Goal: Task Accomplishment & Management: Manage account settings

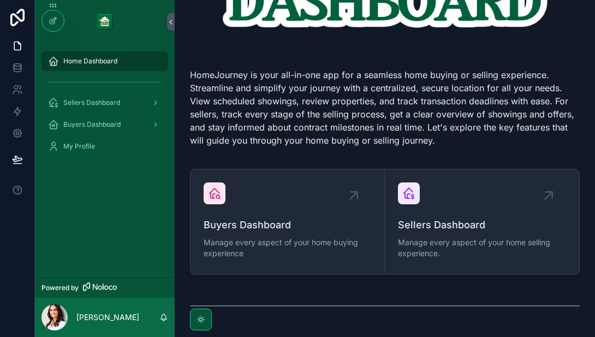
scroll to position [117, 0]
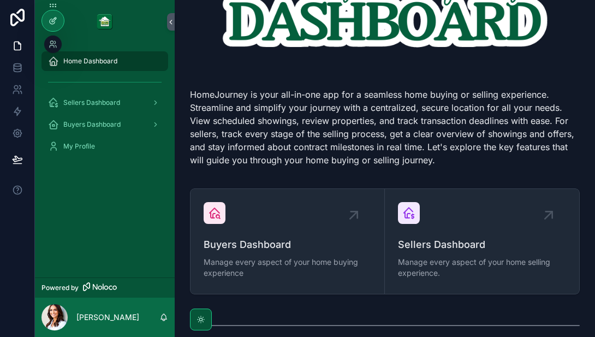
click at [54, 17] on icon at bounding box center [53, 20] width 9 height 9
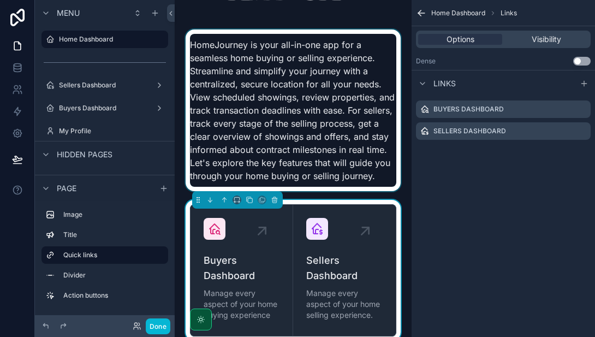
scroll to position [0, 0]
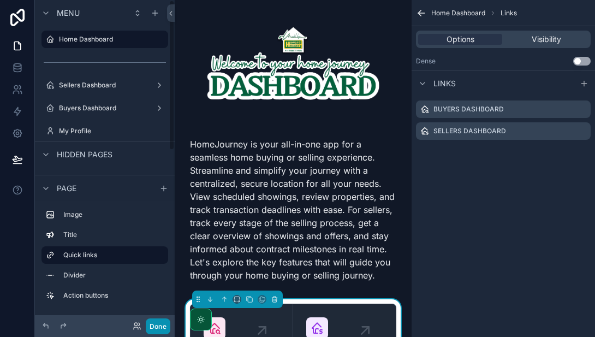
click at [163, 324] on button "Done" at bounding box center [158, 326] width 25 height 16
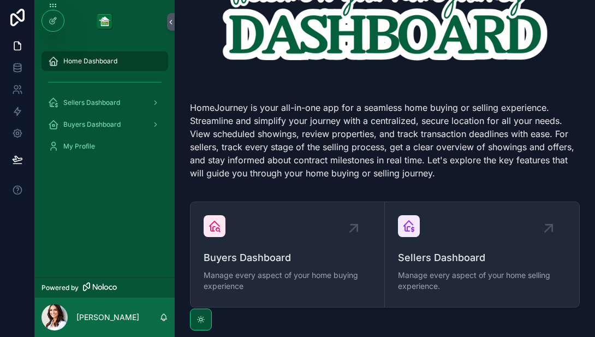
scroll to position [196, 0]
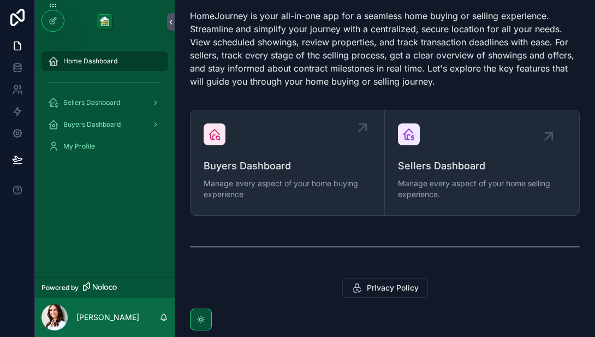
click at [360, 125] on icon "scrollable content" at bounding box center [362, 127] width 17 height 17
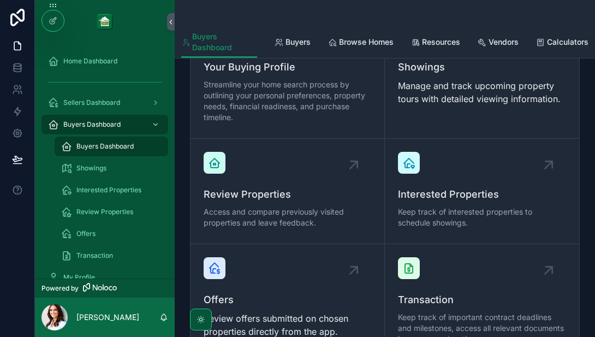
scroll to position [372, 0]
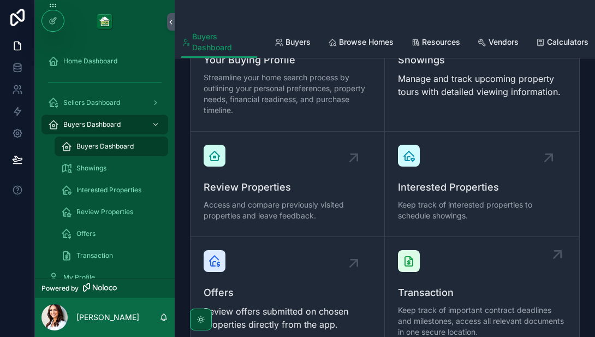
click at [534, 265] on div "Transaction Keep track of important contract deadlines and milestones, access a…" at bounding box center [482, 294] width 168 height 89
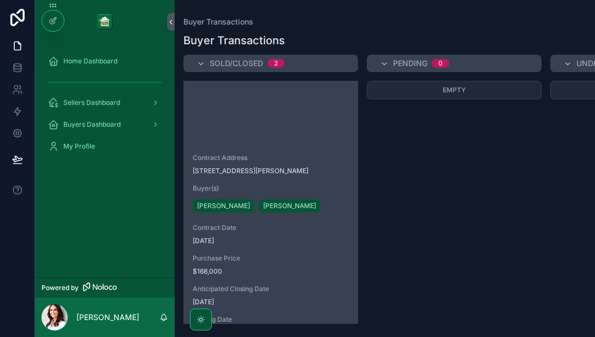
scroll to position [47, 0]
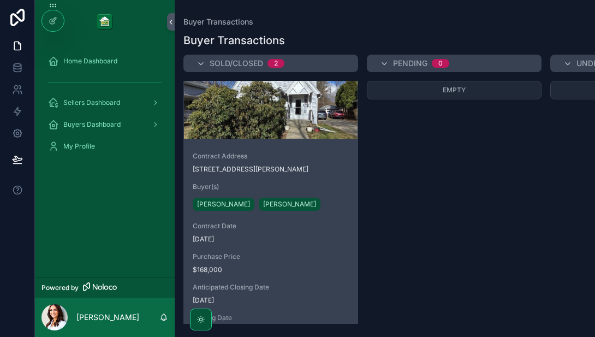
click at [334, 218] on div "Contract Address [STREET_ADDRESS][PERSON_NAME](s) [PERSON_NAME] [PERSON_NAME] C…" at bounding box center [271, 243] width 174 height 201
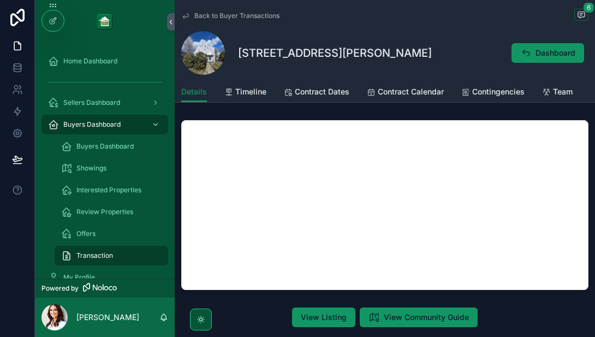
scroll to position [1, 0]
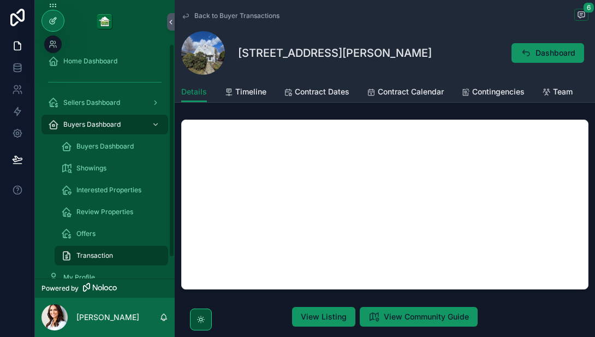
click at [54, 17] on icon at bounding box center [53, 20] width 9 height 9
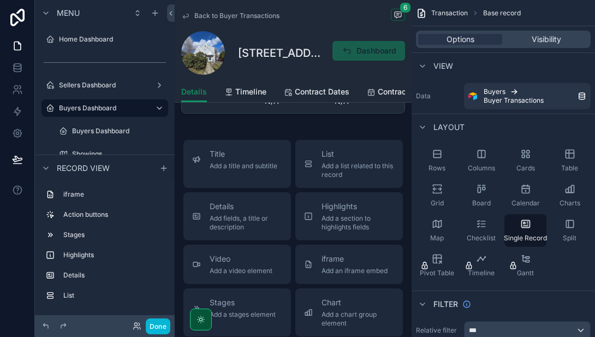
scroll to position [798, 0]
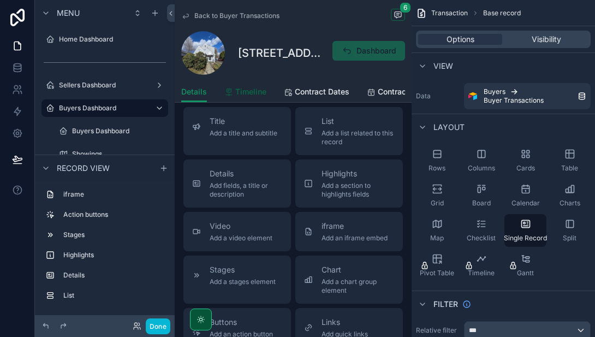
click at [255, 93] on span "Timeline" at bounding box center [250, 91] width 31 height 11
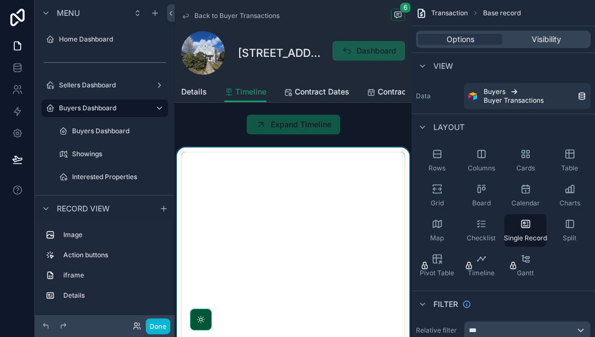
scroll to position [134, 0]
click at [352, 204] on div "scrollable content" at bounding box center [293, 277] width 237 height 262
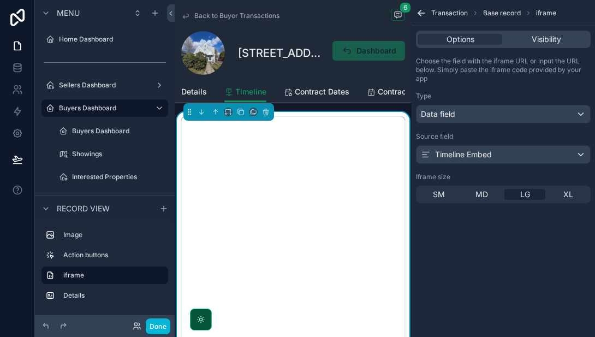
scroll to position [162, 0]
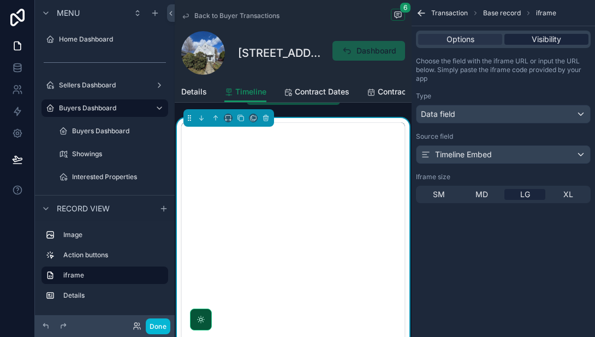
click at [553, 38] on span "Visibility" at bounding box center [545, 39] width 29 height 11
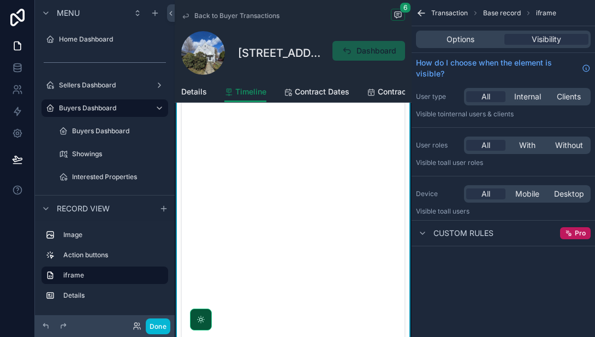
scroll to position [229, 0]
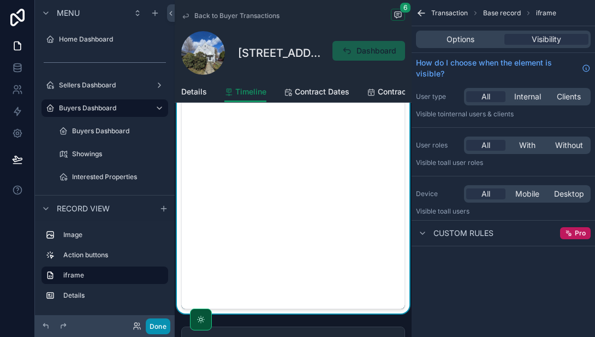
click at [160, 326] on button "Done" at bounding box center [158, 326] width 25 height 16
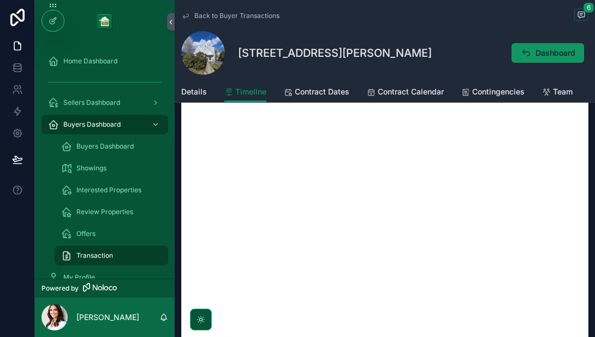
scroll to position [262, 0]
click at [53, 18] on icon at bounding box center [53, 20] width 9 height 9
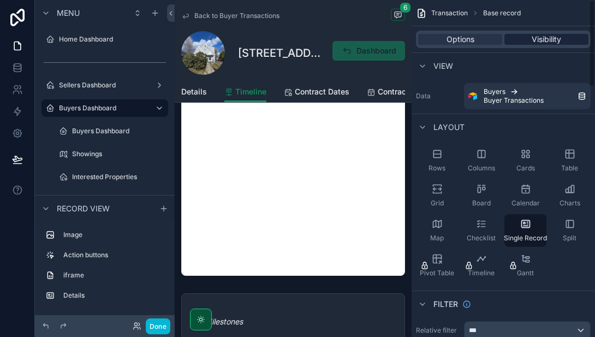
click at [541, 40] on span "Visibility" at bounding box center [545, 39] width 29 height 11
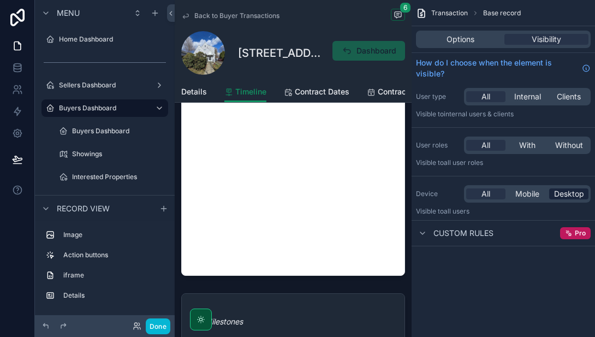
click at [569, 194] on span "Desktop" at bounding box center [569, 193] width 30 height 11
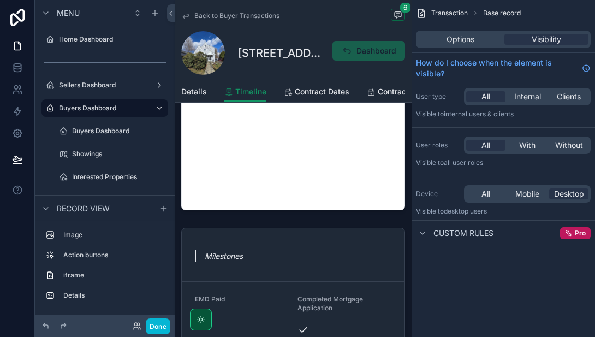
scroll to position [334, 0]
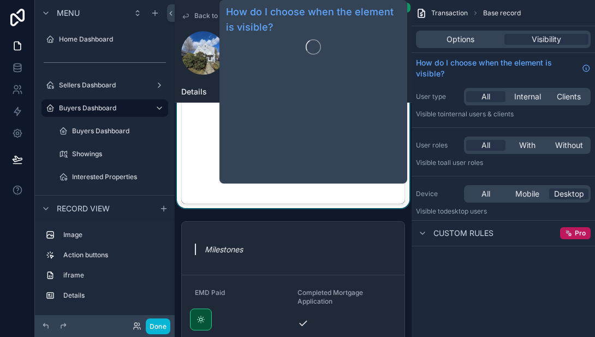
click at [457, 38] on span "Options" at bounding box center [460, 39] width 28 height 11
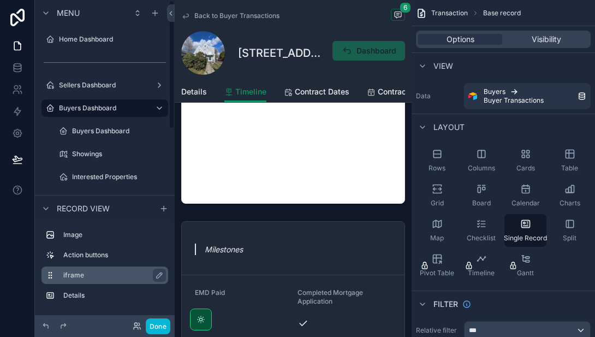
scroll to position [241, 0]
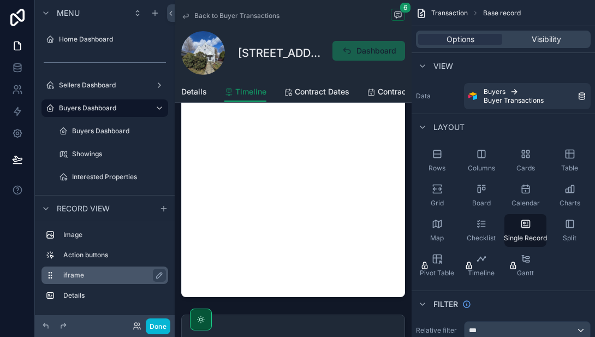
click at [89, 276] on label "iframe" at bounding box center [111, 275] width 96 height 9
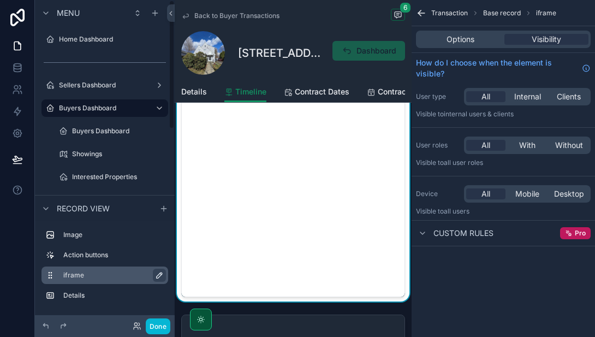
click at [161, 275] on icon "scrollable content" at bounding box center [159, 275] width 9 height 9
click at [161, 275] on icon "scrollable content" at bounding box center [157, 275] width 9 height 9
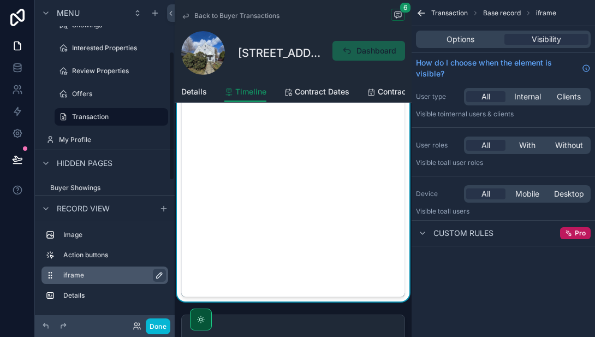
scroll to position [129, 0]
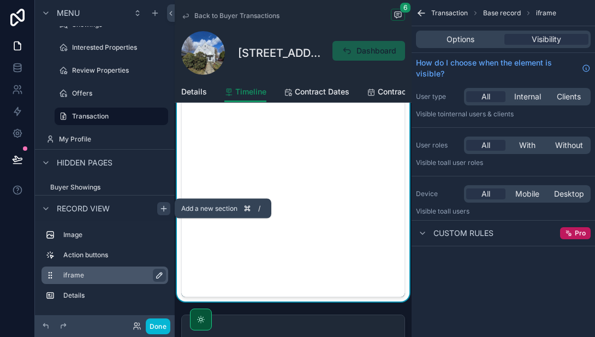
click at [165, 208] on icon "scrollable content" at bounding box center [163, 208] width 5 height 0
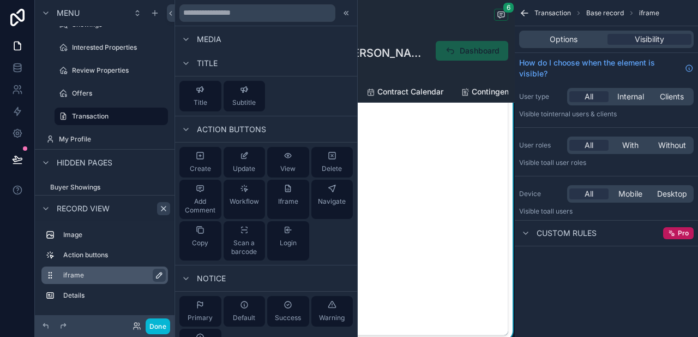
scroll to position [545, 0]
click at [294, 200] on span "Iframe" at bounding box center [288, 200] width 20 height 9
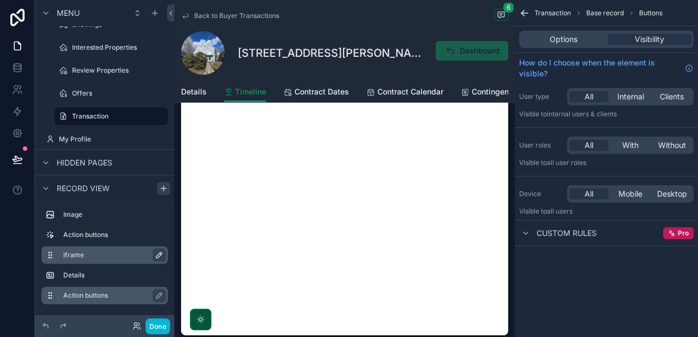
scroll to position [830, 0]
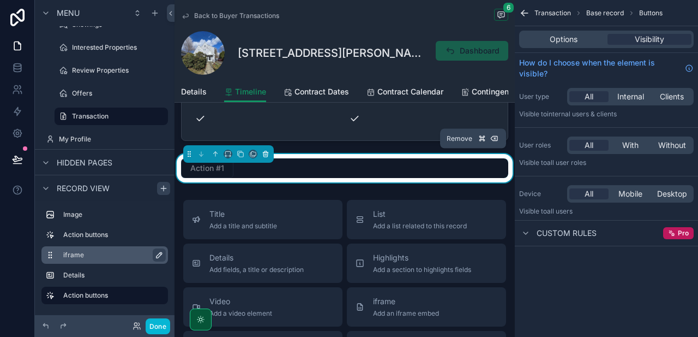
click at [264, 155] on icon "scrollable content" at bounding box center [266, 154] width 8 height 8
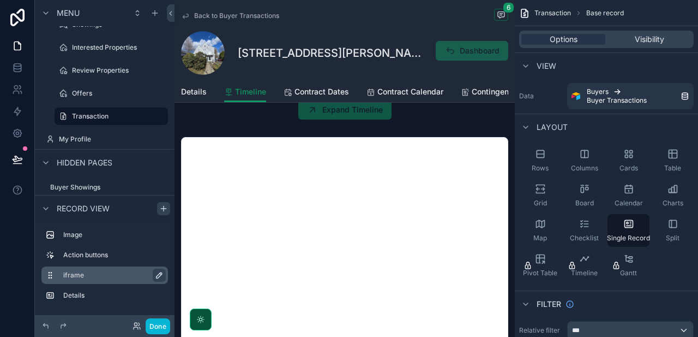
scroll to position [184, 0]
click at [319, 170] on div "scrollable content" at bounding box center [345, 264] width 340 height 262
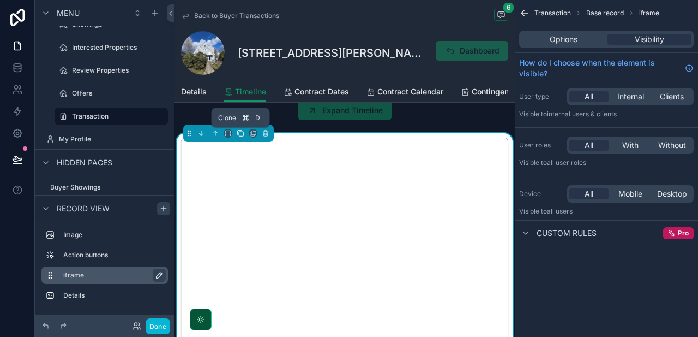
click at [239, 134] on icon "scrollable content" at bounding box center [241, 133] width 4 height 4
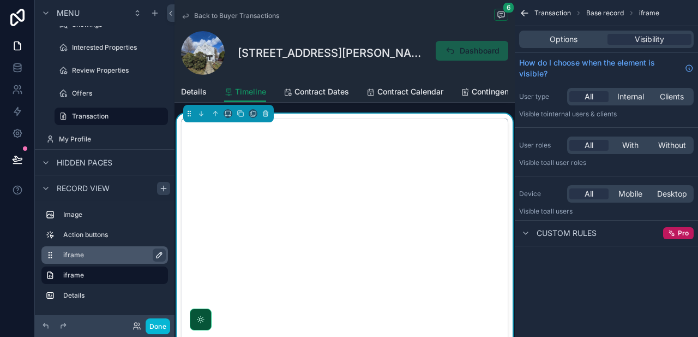
scroll to position [477, 0]
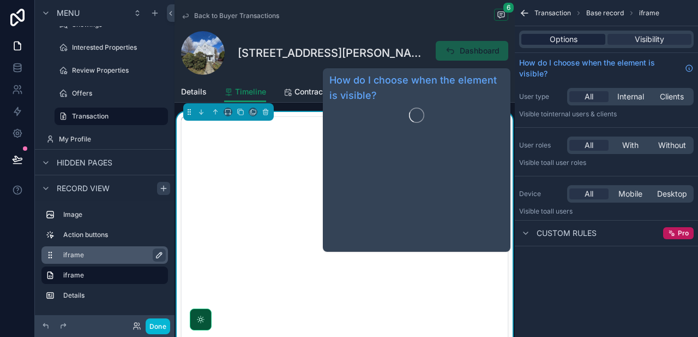
click at [556, 40] on span "Options" at bounding box center [564, 39] width 28 height 11
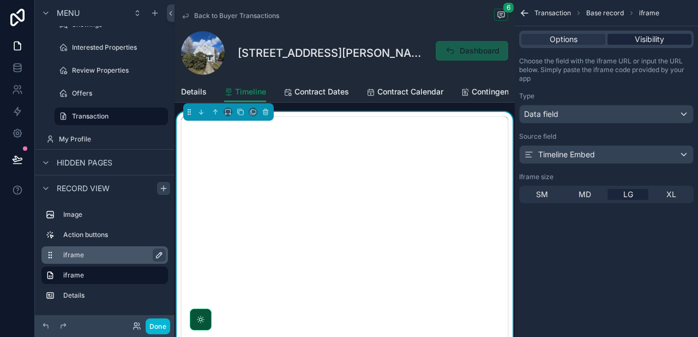
click at [594, 37] on span "Visibility" at bounding box center [649, 39] width 29 height 11
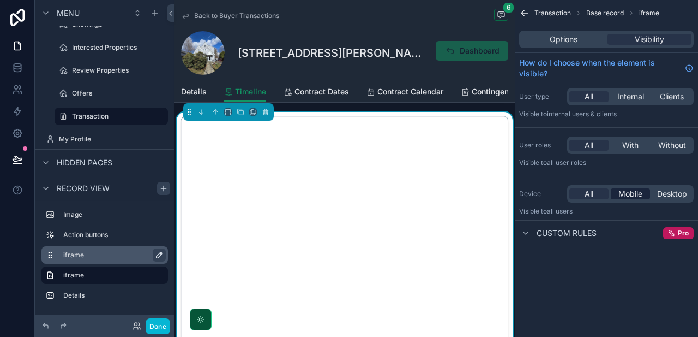
click at [594, 194] on span "Mobile" at bounding box center [631, 193] width 24 height 11
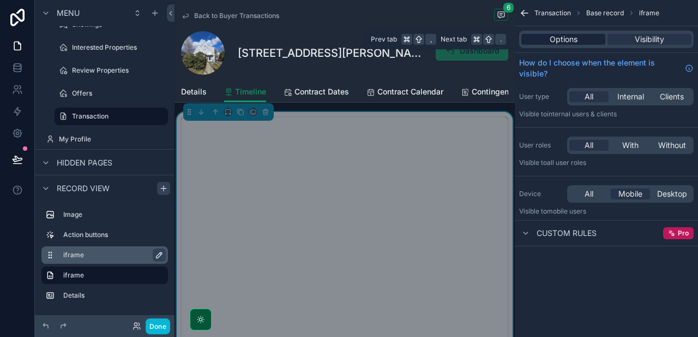
click at [572, 39] on span "Options" at bounding box center [564, 39] width 28 height 11
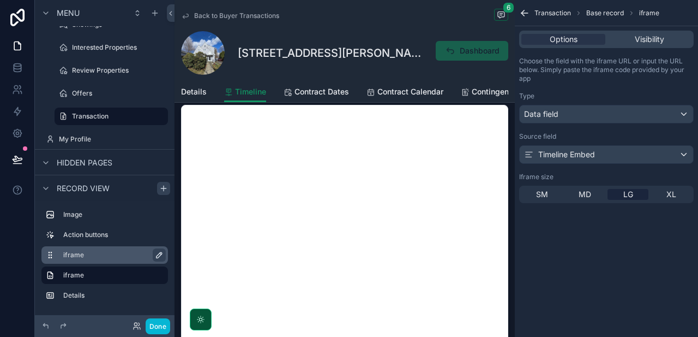
scroll to position [218, 0]
click at [360, 216] on div "scrollable content" at bounding box center [345, 231] width 340 height 262
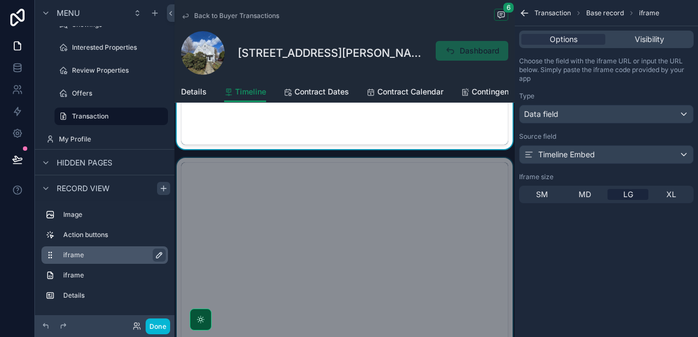
scroll to position [470, 0]
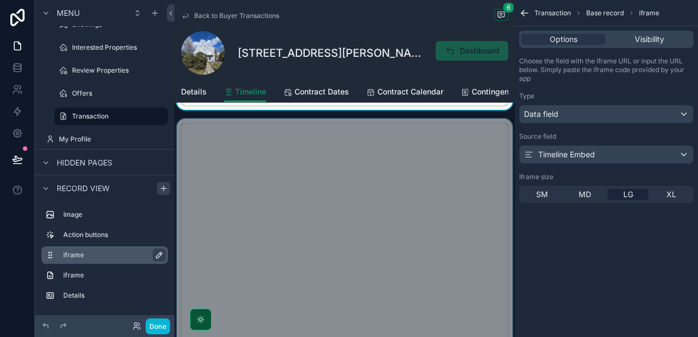
click at [359, 217] on div "scrollable content" at bounding box center [345, 249] width 340 height 262
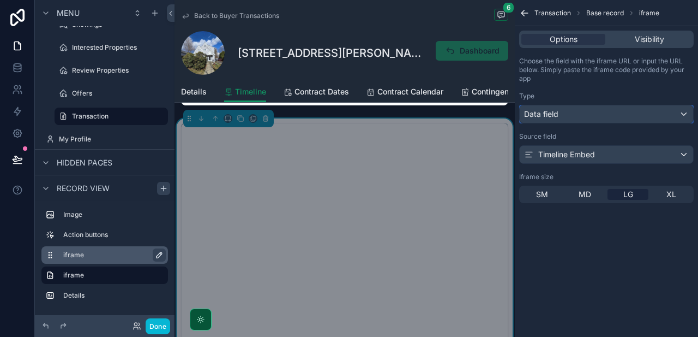
click at [594, 113] on div "Data field" at bounding box center [607, 113] width 174 height 17
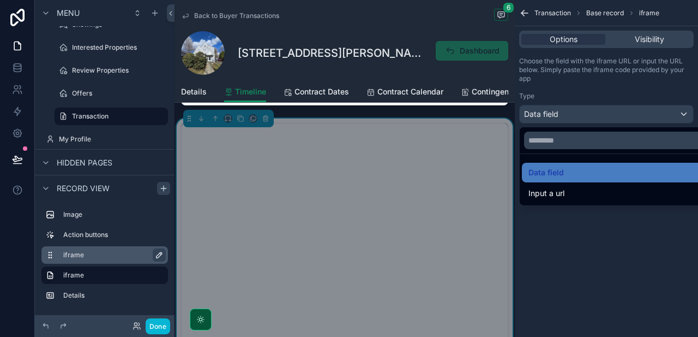
click at [594, 113] on div "scrollable content" at bounding box center [349, 168] width 698 height 337
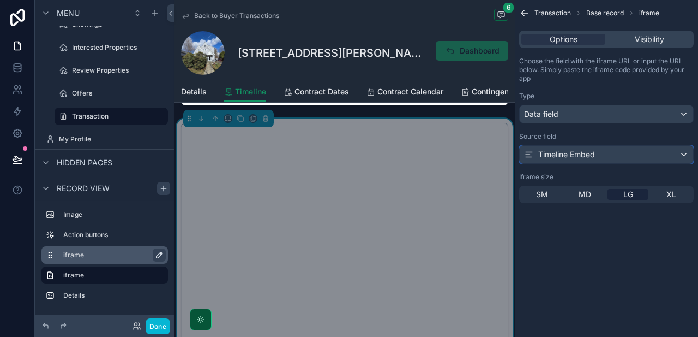
click at [594, 154] on div "Timeline Embed" at bounding box center [559, 154] width 71 height 11
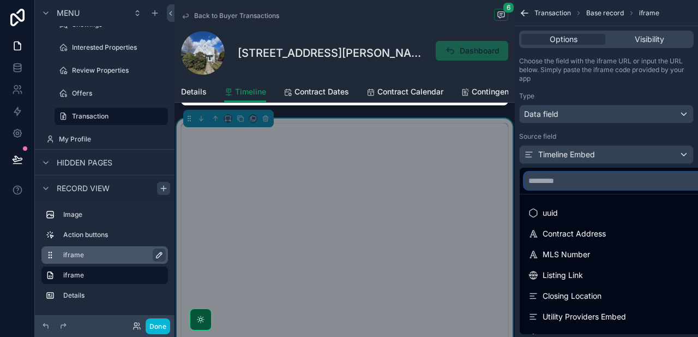
click at [590, 178] on input "text" at bounding box center [619, 180] width 190 height 17
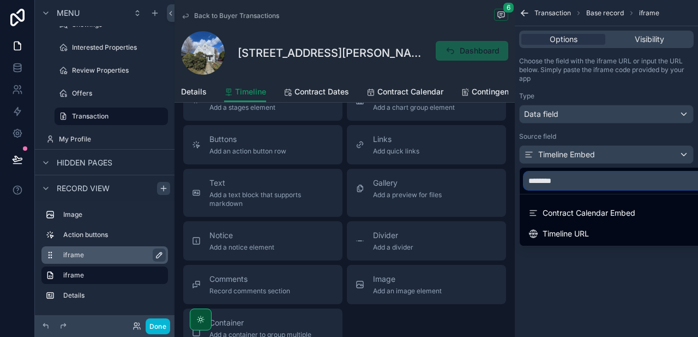
scroll to position [1315, 0]
type input "********"
click at [577, 314] on div "scrollable content" at bounding box center [349, 168] width 698 height 337
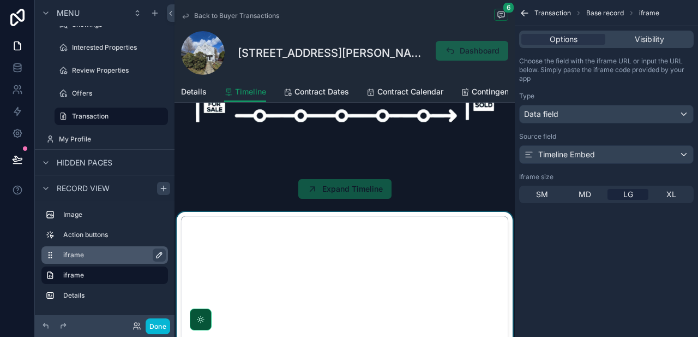
scroll to position [0, 0]
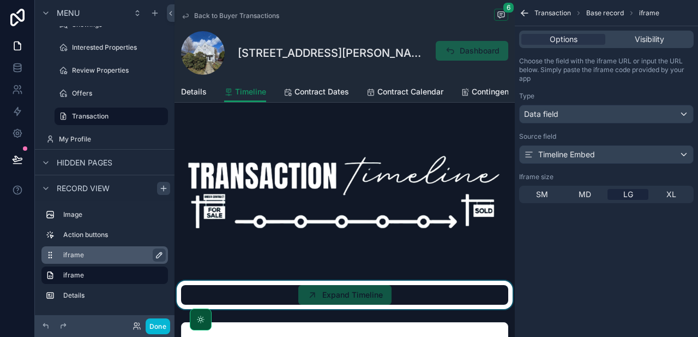
click at [409, 294] on div "scrollable content" at bounding box center [345, 294] width 340 height 28
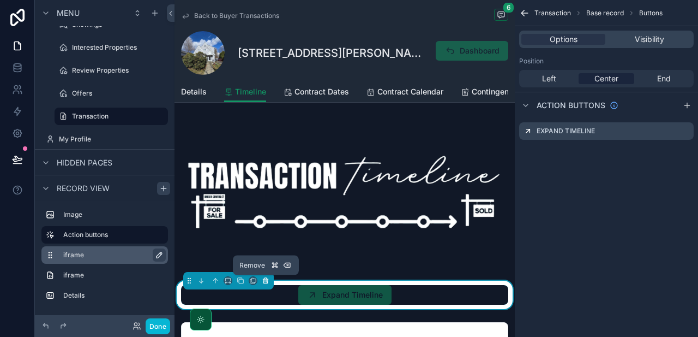
click at [267, 279] on icon "scrollable content" at bounding box center [266, 281] width 8 height 8
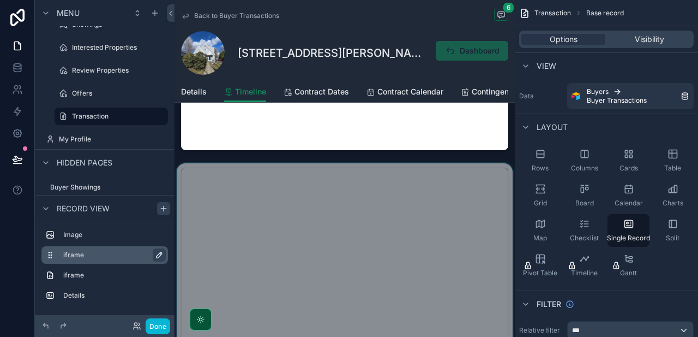
scroll to position [377, 0]
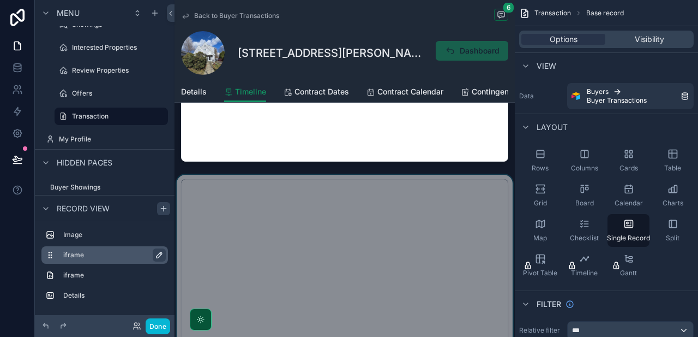
click at [425, 211] on div "scrollable content" at bounding box center [345, 306] width 340 height 262
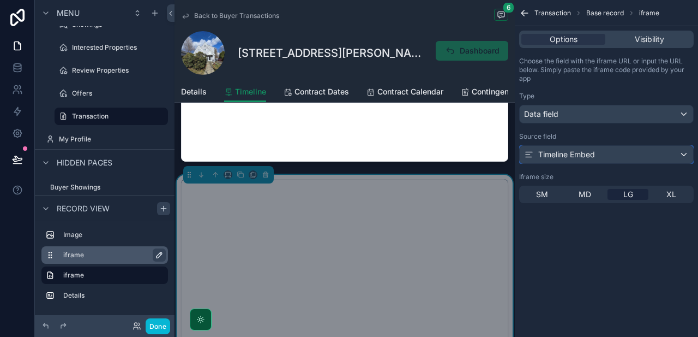
click at [583, 155] on div "Timeline Embed" at bounding box center [559, 154] width 71 height 11
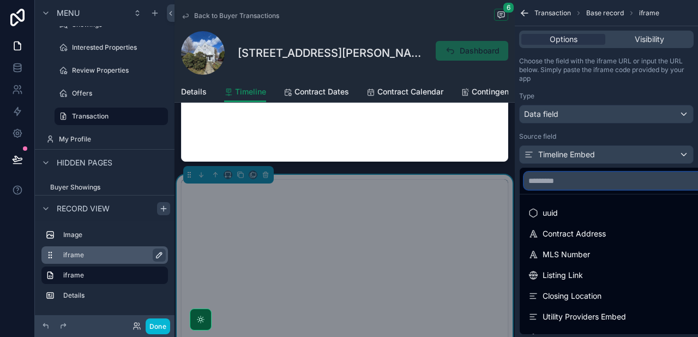
click at [581, 181] on input "text" at bounding box center [619, 180] width 190 height 17
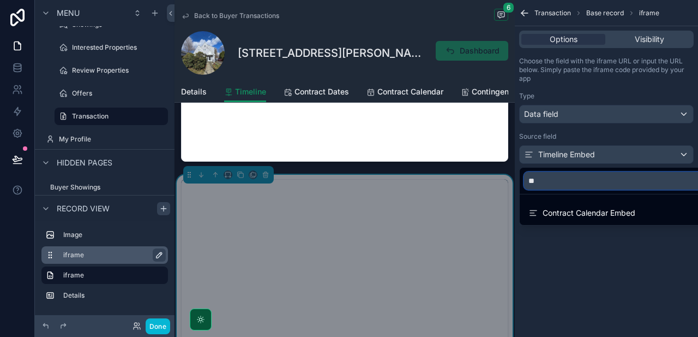
type input "*"
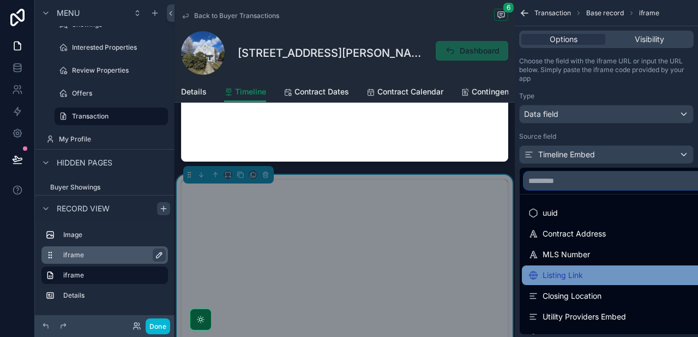
scroll to position [181, 0]
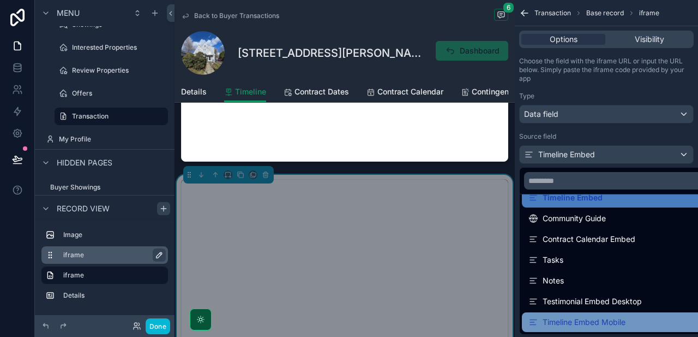
click at [594, 321] on div "Timeline Embed Mobile" at bounding box center [577, 321] width 97 height 13
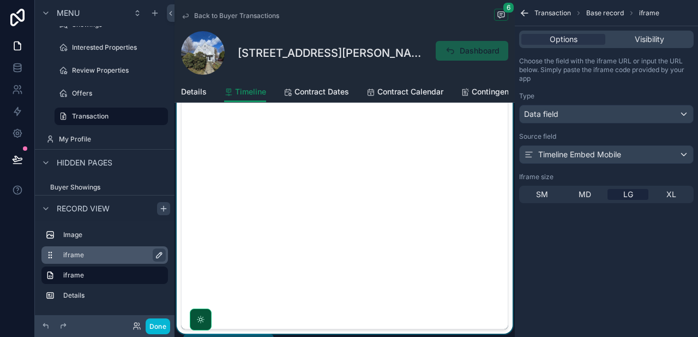
scroll to position [204, 0]
click at [452, 120] on div "scrollable content" at bounding box center [345, 207] width 340 height 262
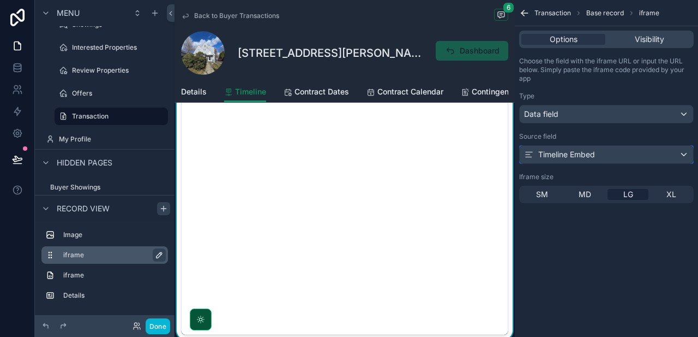
click at [594, 158] on div "Timeline Embed" at bounding box center [607, 154] width 174 height 17
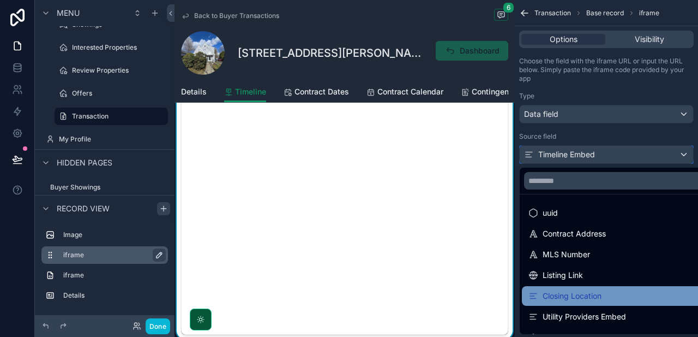
scroll to position [181, 0]
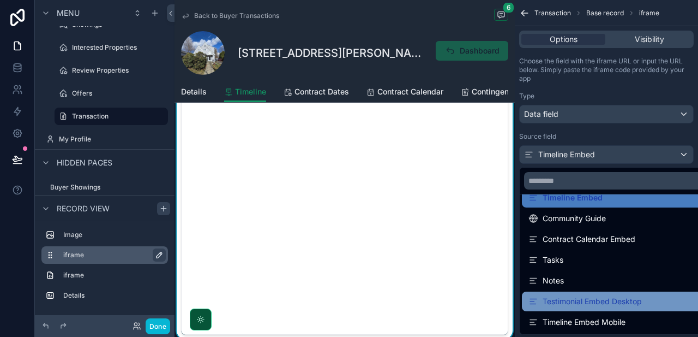
click at [594, 303] on div "Testimonial Embed Desktop" at bounding box center [585, 301] width 113 height 13
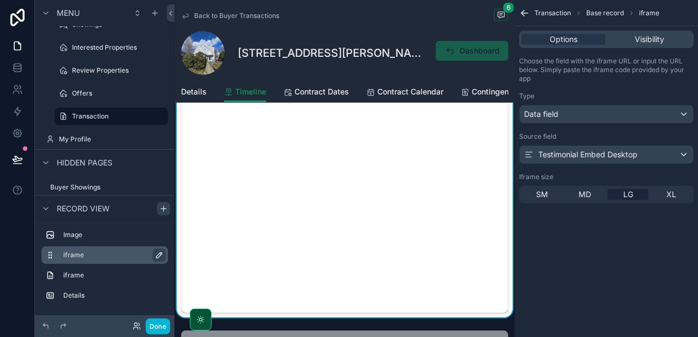
scroll to position [209, 0]
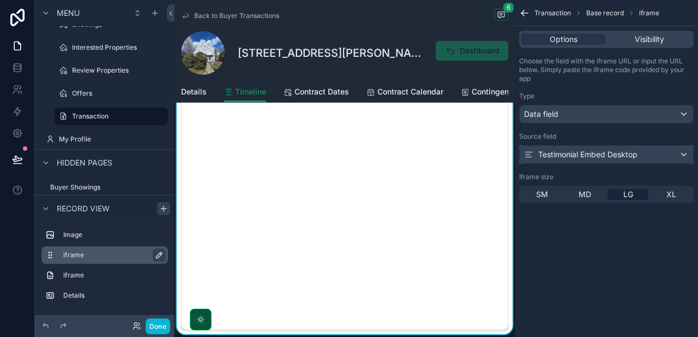
click at [594, 153] on div "Testimonial Embed Desktop" at bounding box center [580, 154] width 113 height 11
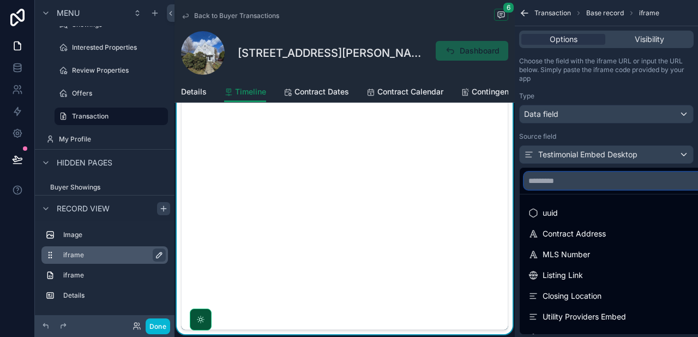
click at [594, 181] on input "text" at bounding box center [619, 180] width 190 height 17
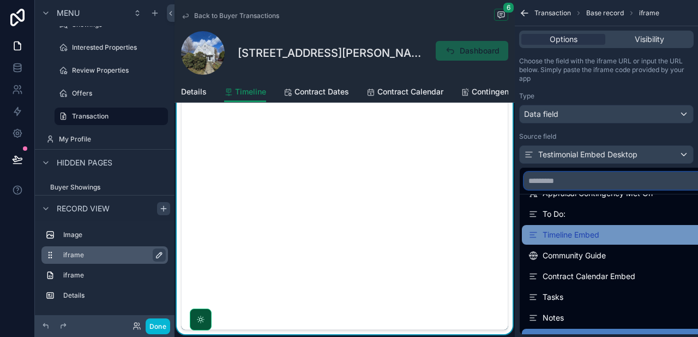
scroll to position [145, 0]
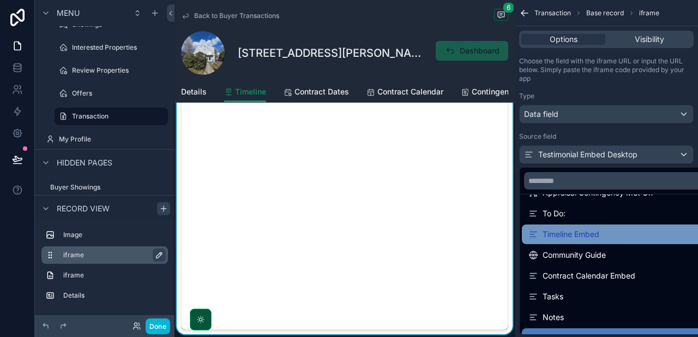
click at [593, 235] on div "Timeline Embed" at bounding box center [564, 234] width 71 height 13
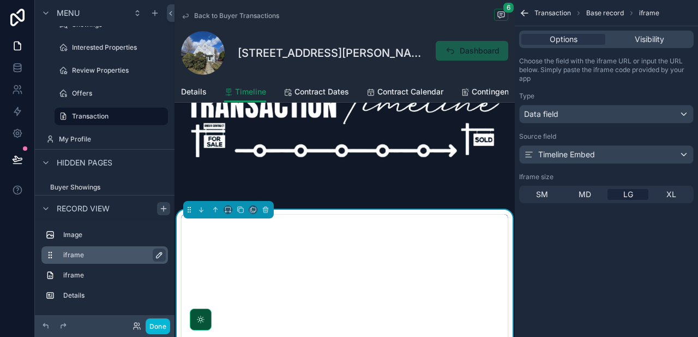
scroll to position [0, 0]
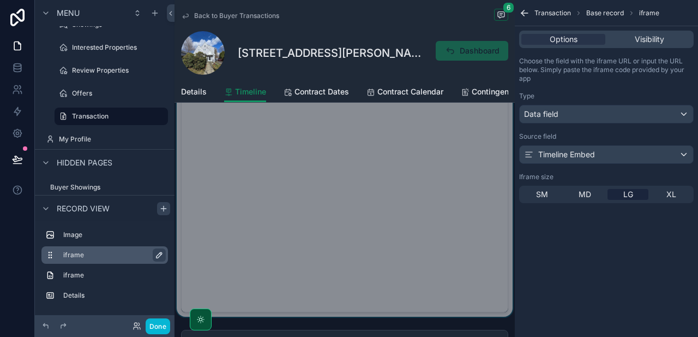
click at [476, 229] on div "scrollable content" at bounding box center [345, 185] width 340 height 262
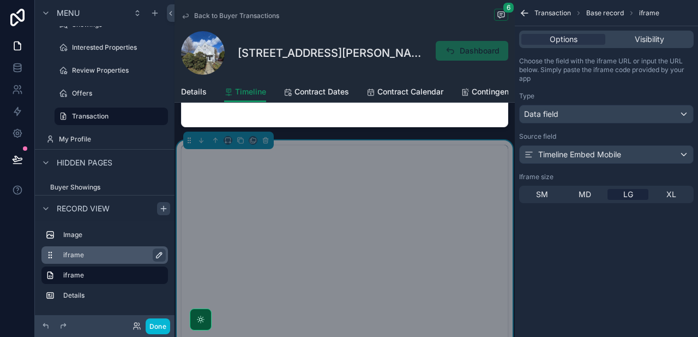
scroll to position [392, 0]
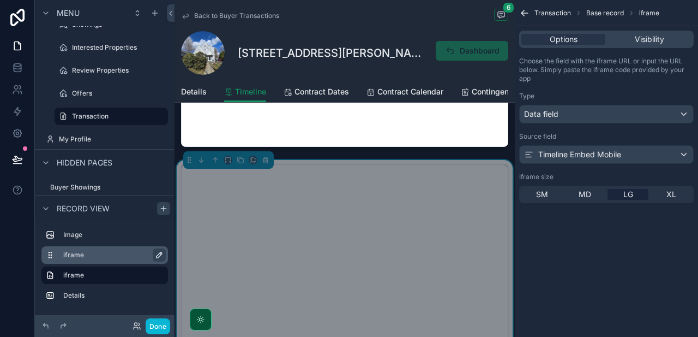
click at [287, 163] on div "scrollable content" at bounding box center [345, 291] width 340 height 262
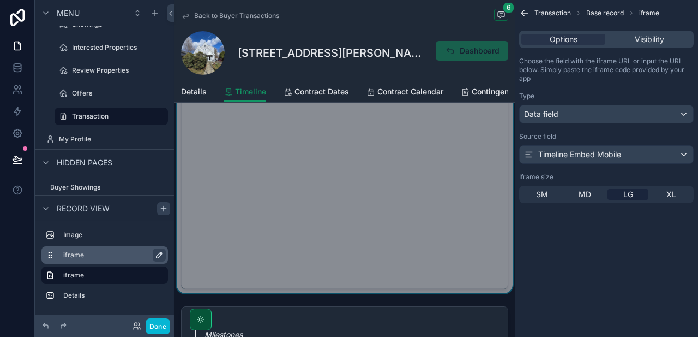
scroll to position [587, 0]
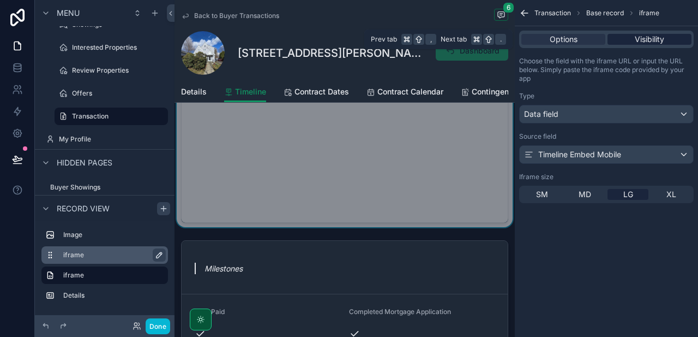
click at [594, 37] on span "Visibility" at bounding box center [649, 39] width 29 height 11
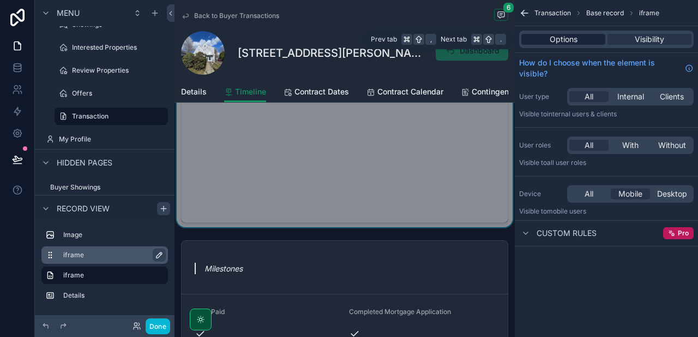
click at [572, 40] on span "Options" at bounding box center [564, 39] width 28 height 11
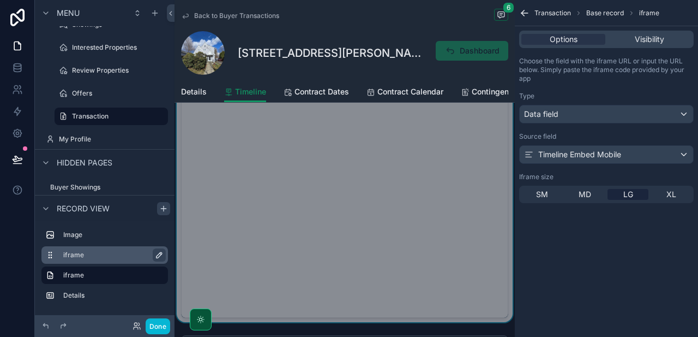
scroll to position [515, 0]
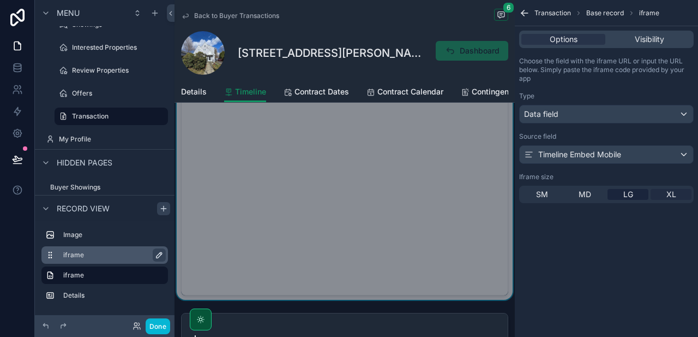
click at [594, 196] on span "XL" at bounding box center [672, 194] width 10 height 11
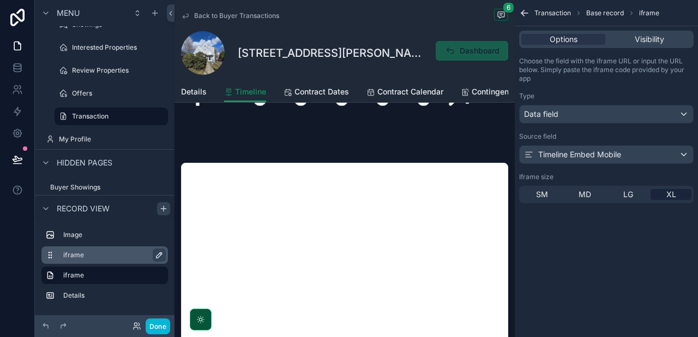
scroll to position [158, 0]
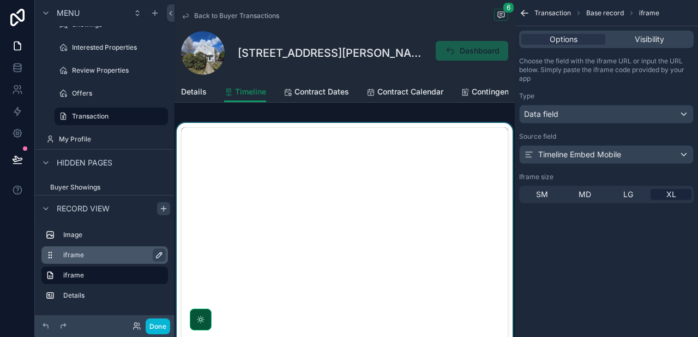
click at [435, 148] on div "scrollable content" at bounding box center [345, 254] width 340 height 262
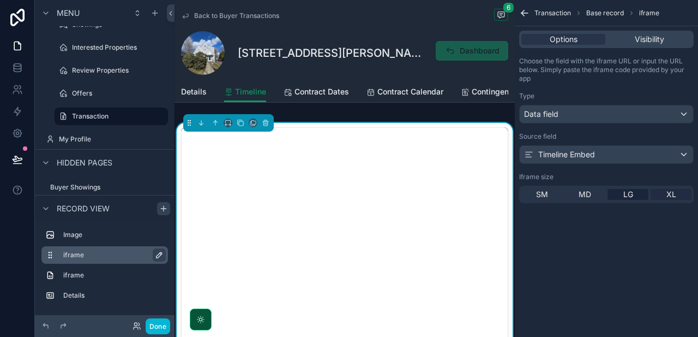
click at [594, 194] on span "XL" at bounding box center [672, 194] width 10 height 11
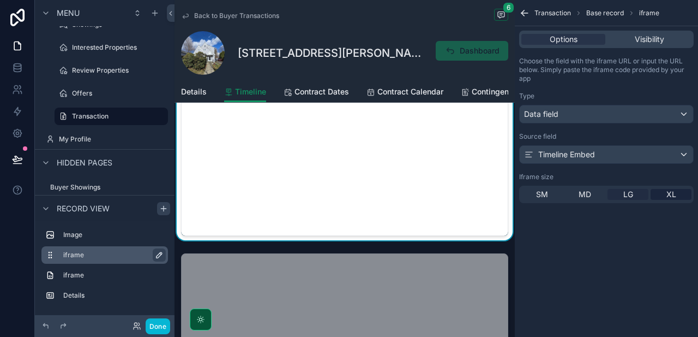
scroll to position [235, 0]
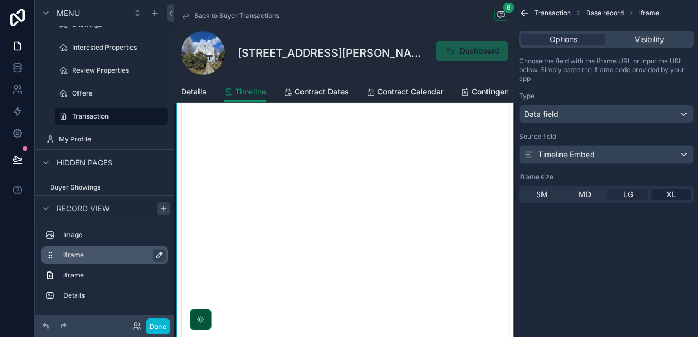
click at [594, 195] on span "LG" at bounding box center [629, 194] width 10 height 11
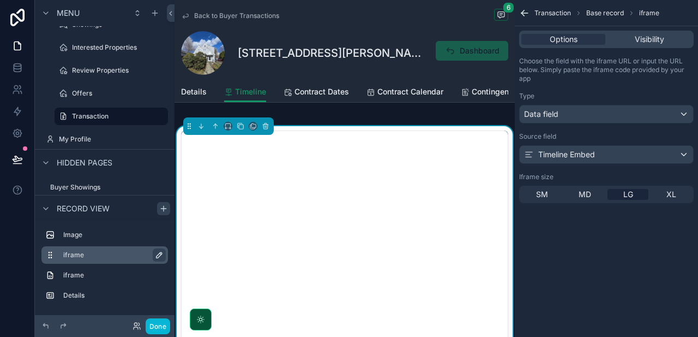
scroll to position [283, 0]
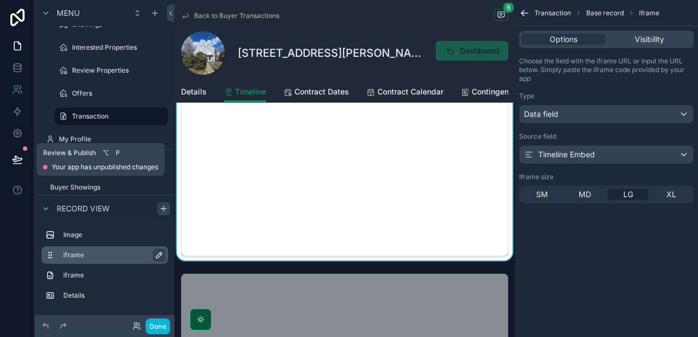
click at [20, 159] on icon at bounding box center [17, 159] width 11 height 11
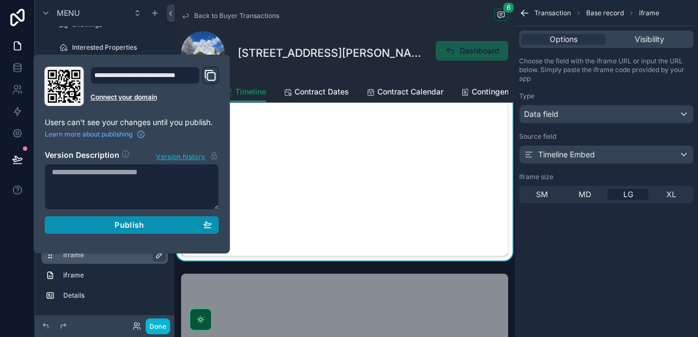
click at [145, 224] on div "Publish" at bounding box center [132, 225] width 160 height 10
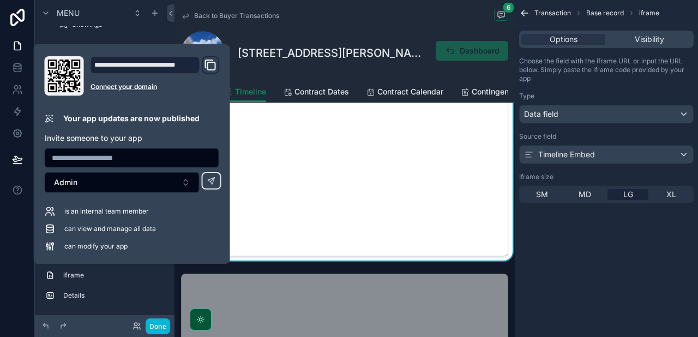
click at [568, 255] on div "Transaction Base record iframe Options Visibility Choose the field with the ifr…" at bounding box center [606, 168] width 183 height 337
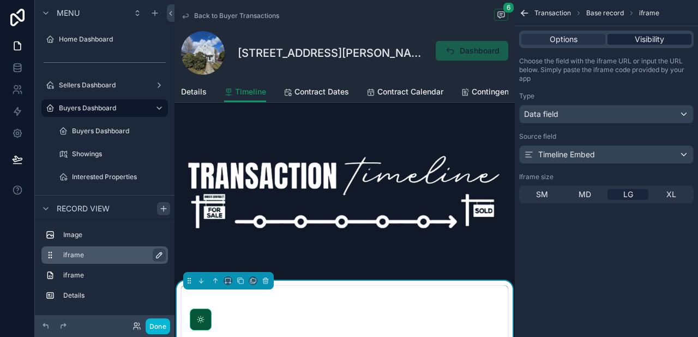
click at [594, 38] on span "Visibility" at bounding box center [649, 39] width 29 height 11
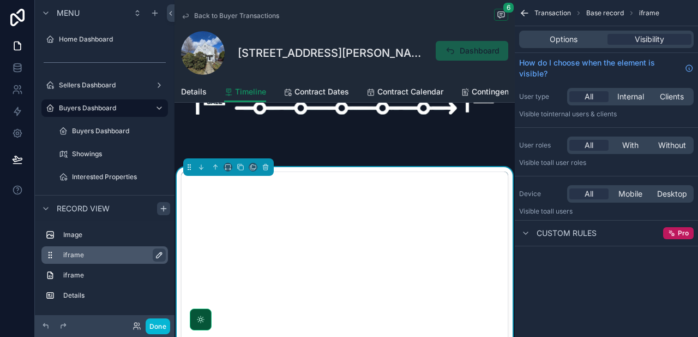
scroll to position [115, 0]
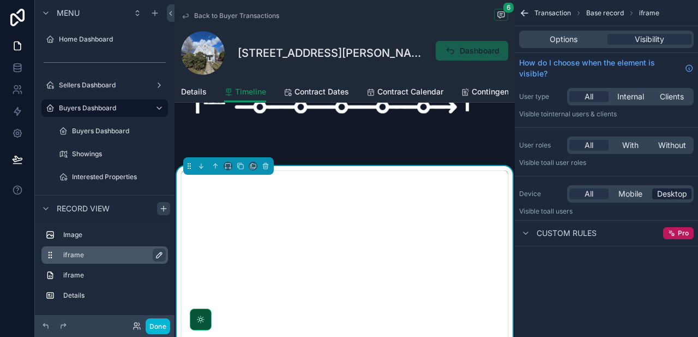
click at [594, 193] on span "Desktop" at bounding box center [672, 193] width 30 height 11
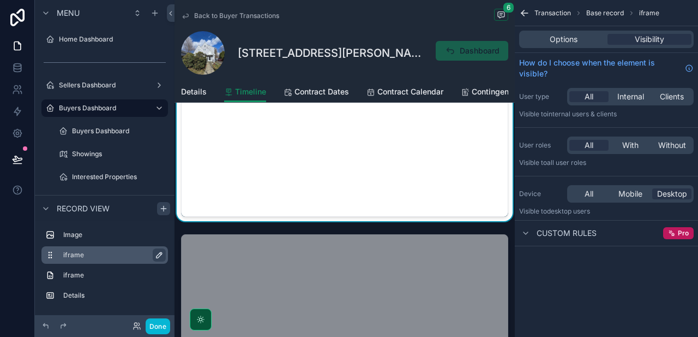
scroll to position [357, 0]
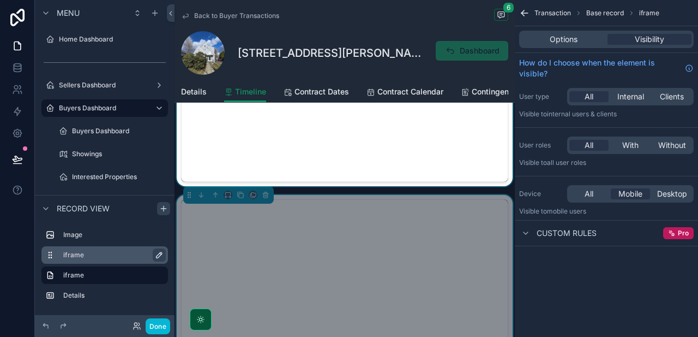
click at [418, 151] on div "scrollable content" at bounding box center [345, 55] width 340 height 262
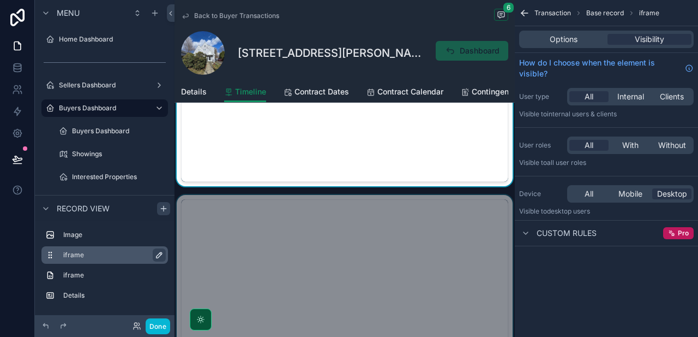
scroll to position [0, 0]
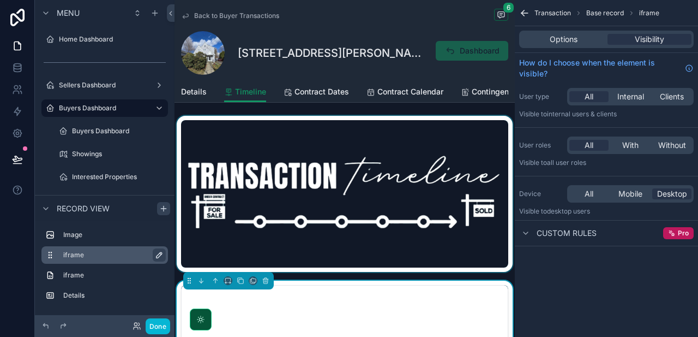
click at [408, 198] on div "scrollable content" at bounding box center [345, 194] width 340 height 156
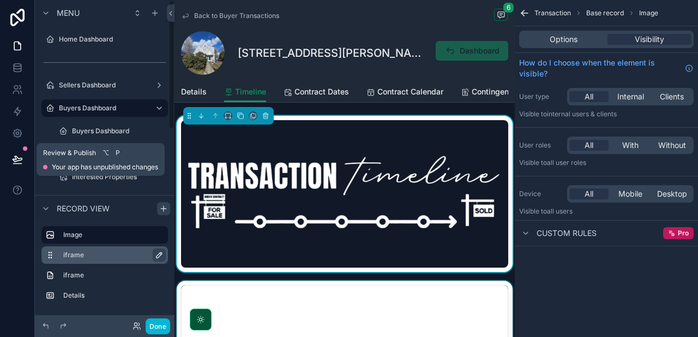
click at [18, 156] on icon at bounding box center [17, 159] width 11 height 11
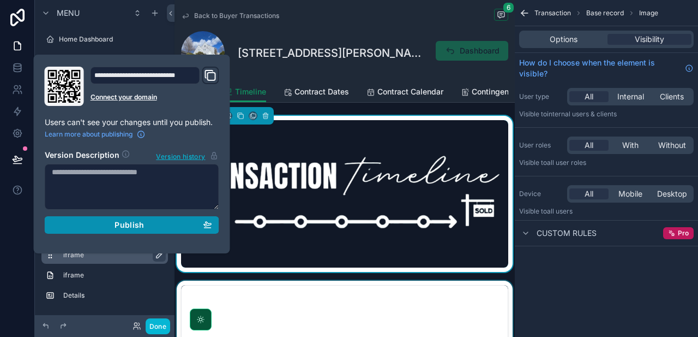
click at [147, 221] on div "Publish" at bounding box center [132, 225] width 160 height 10
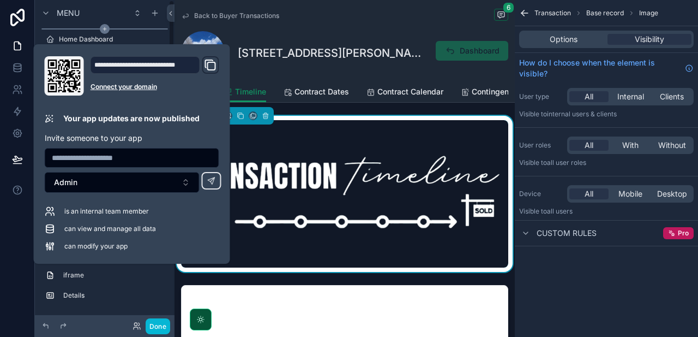
click at [150, 28] on div "scrollable content" at bounding box center [104, 28] width 127 height 1
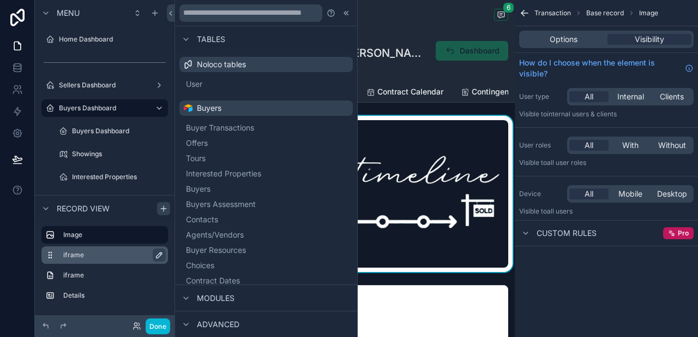
click at [393, 13] on div "Back to Buyer Transactions 6" at bounding box center [344, 16] width 327 height 14
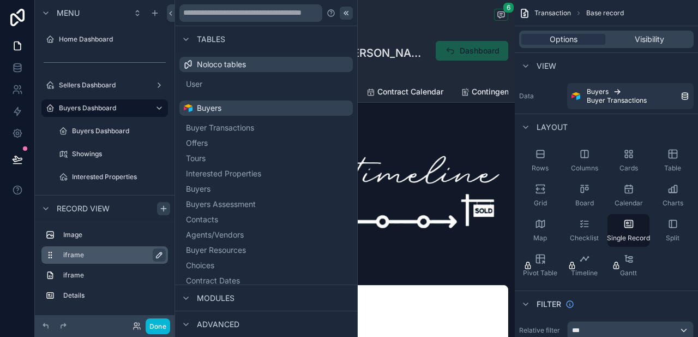
click at [346, 12] on icon at bounding box center [347, 13] width 2 height 4
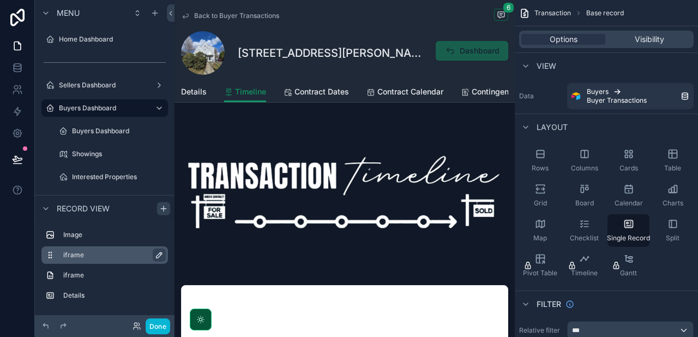
click at [242, 15] on span "Back to Buyer Transactions" at bounding box center [236, 15] width 85 height 9
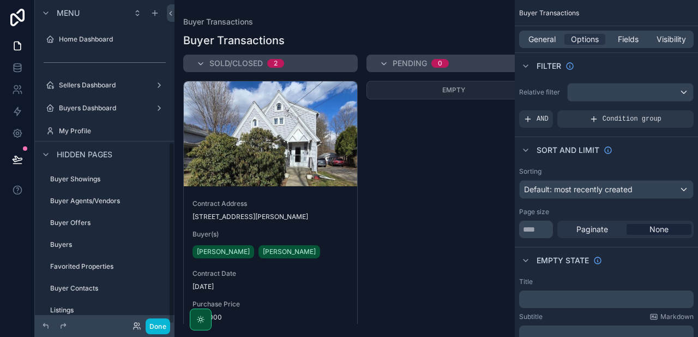
scroll to position [252, 0]
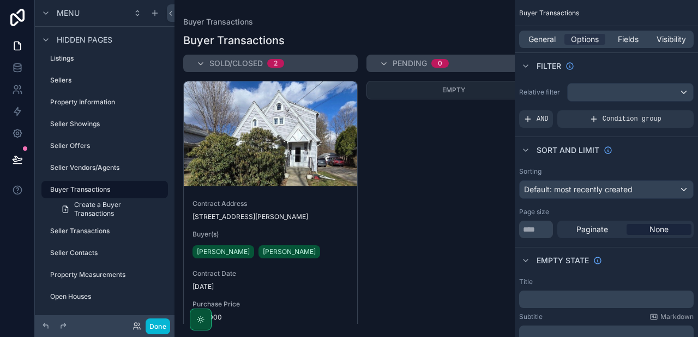
click at [297, 116] on div "scrollable content" at bounding box center [345, 168] width 340 height 337
click at [286, 193] on div "Contract Address [STREET_ADDRESS][PERSON_NAME](s) [PERSON_NAME] [PERSON_NAME] C…" at bounding box center [271, 290] width 174 height 201
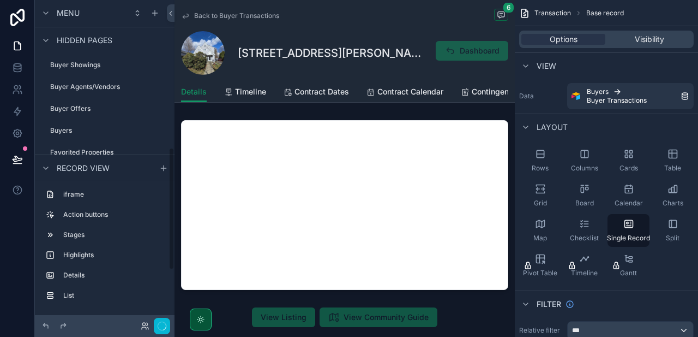
scroll to position [389, 0]
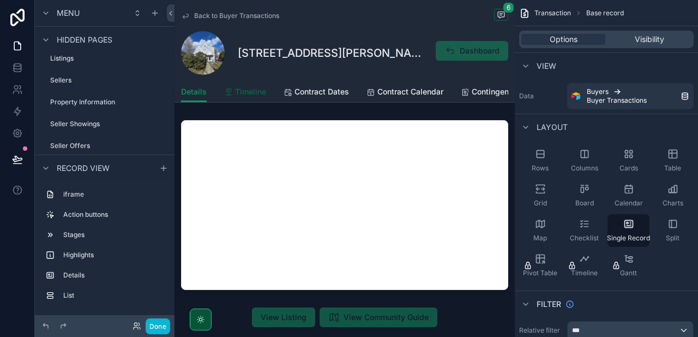
click at [247, 91] on span "Timeline" at bounding box center [250, 91] width 31 height 11
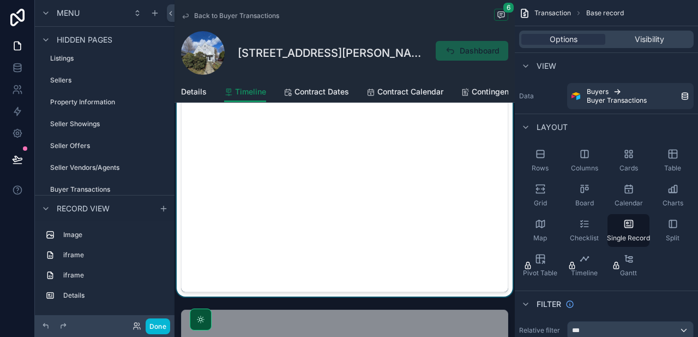
scroll to position [154, 0]
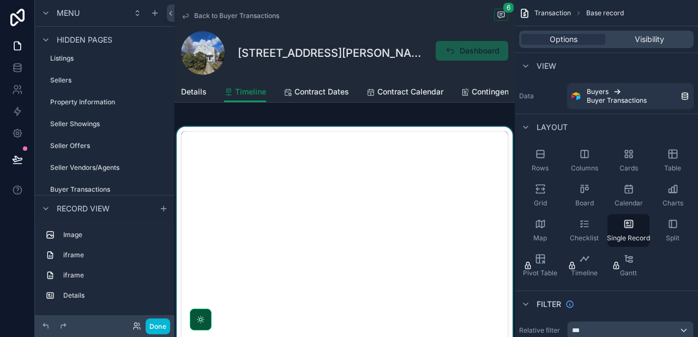
click at [434, 163] on div "scrollable content" at bounding box center [345, 258] width 340 height 262
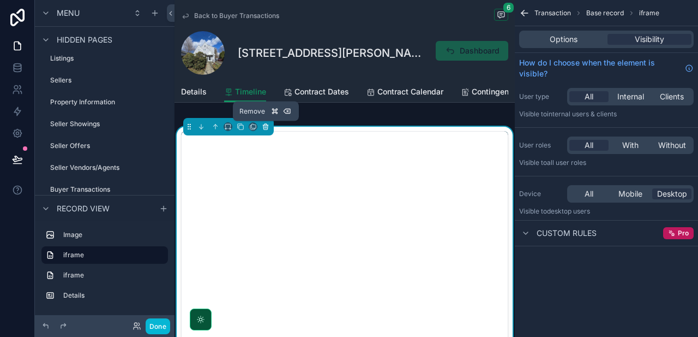
click at [268, 127] on icon "scrollable content" at bounding box center [266, 127] width 8 height 8
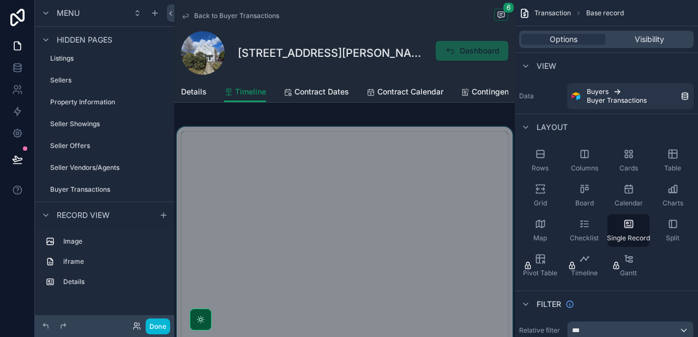
click at [481, 186] on div "scrollable content" at bounding box center [345, 300] width 340 height 346
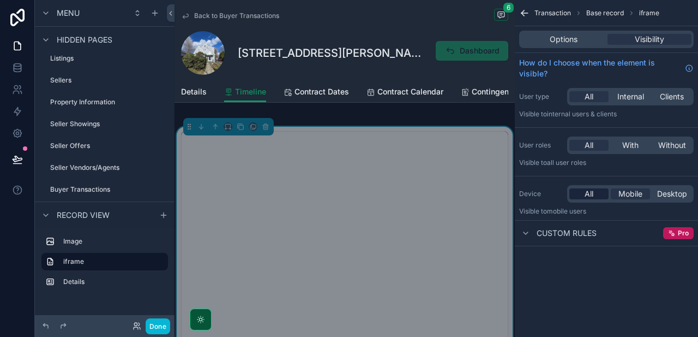
click at [594, 194] on div "All" at bounding box center [589, 193] width 39 height 11
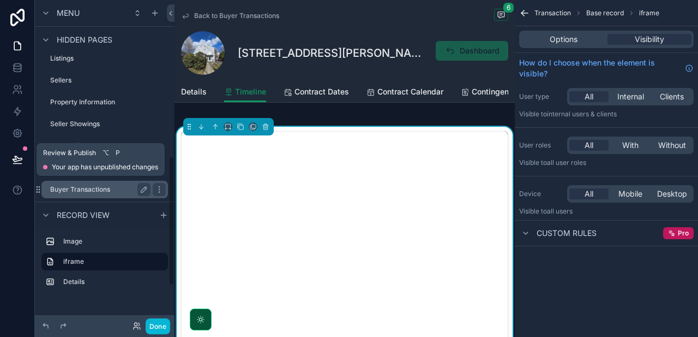
click at [12, 155] on icon at bounding box center [17, 159] width 11 height 11
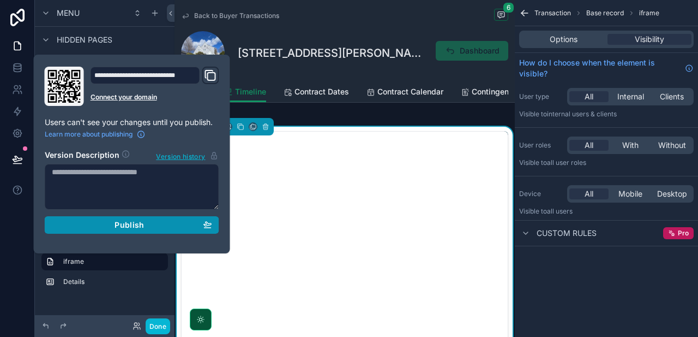
click at [141, 225] on span "Publish" at bounding box center [129, 225] width 29 height 10
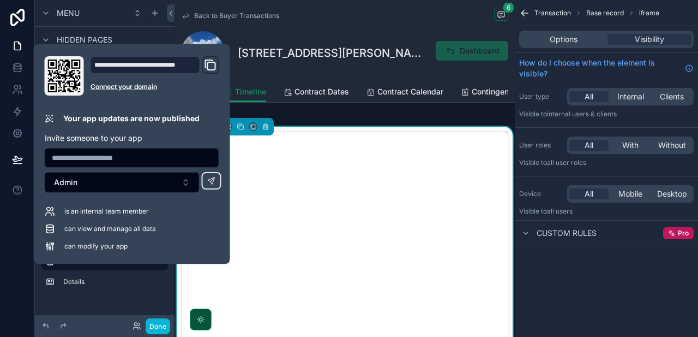
click at [349, 24] on div "Back to Buyer Transactions [STREET_ADDRESS][PERSON_NAME] Dashboard" at bounding box center [344, 40] width 327 height 81
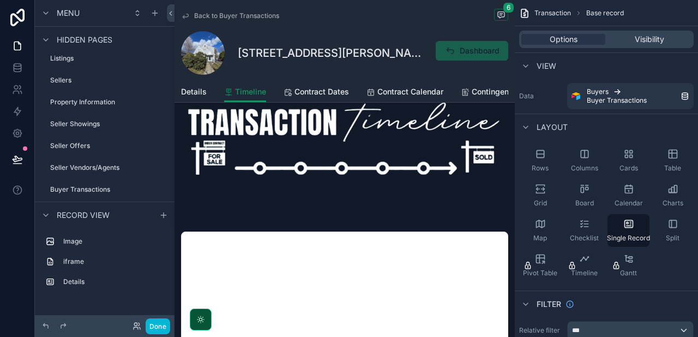
scroll to position [46, 0]
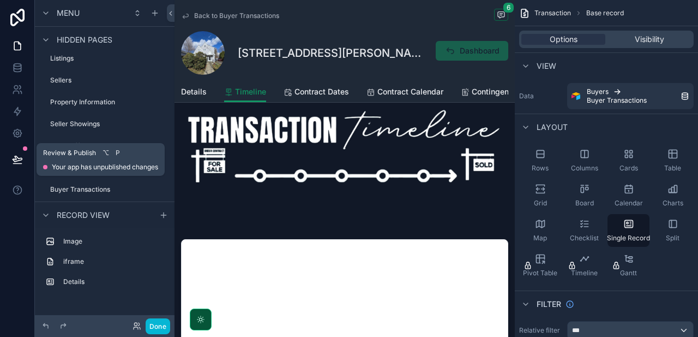
click at [15, 157] on icon at bounding box center [17, 159] width 11 height 11
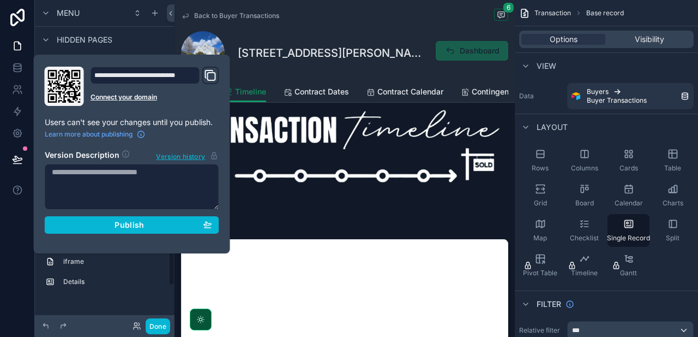
click at [142, 236] on div "**********" at bounding box center [131, 154] width 183 height 175
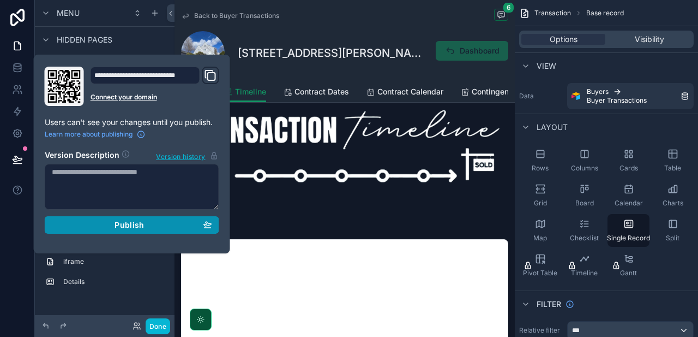
click at [141, 226] on span "Publish" at bounding box center [129, 225] width 29 height 10
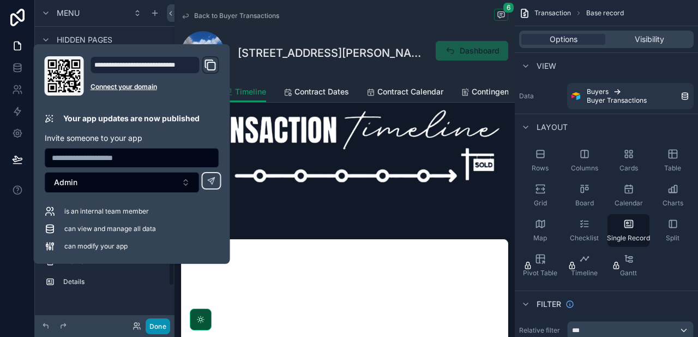
click at [155, 328] on button "Done" at bounding box center [158, 326] width 25 height 16
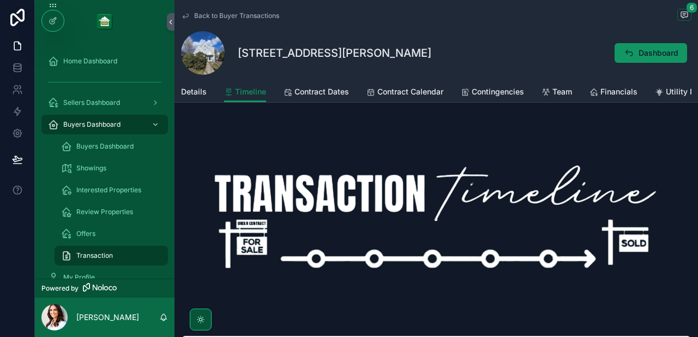
click at [243, 7] on div "Back to Buyer Transactions [STREET_ADDRESS][PERSON_NAME] Dashboard" at bounding box center [436, 40] width 511 height 81
click at [243, 14] on span "Back to Buyer Transactions" at bounding box center [236, 15] width 85 height 9
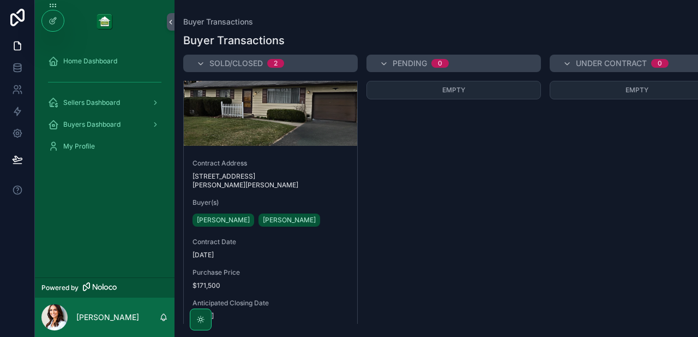
scroll to position [401, 0]
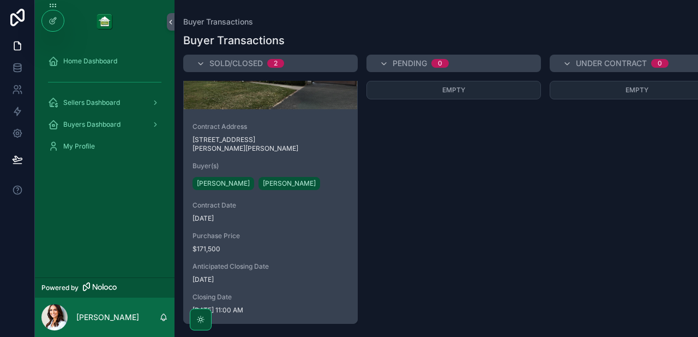
click at [317, 252] on div "Contract Address [STREET_ADDRESS][PERSON_NAME][PERSON_NAME](s) [PERSON_NAME] [P…" at bounding box center [271, 218] width 174 height 210
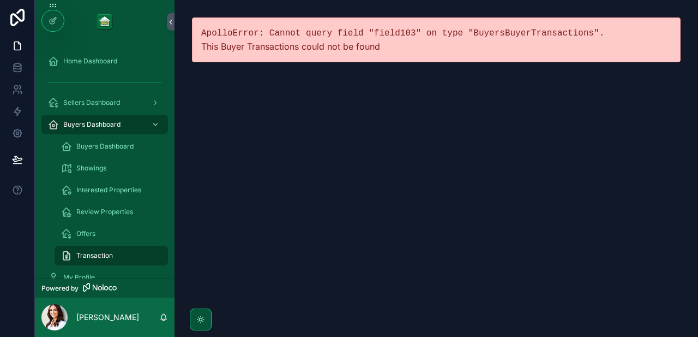
click at [289, 37] on pre "ApolloError: Cannot query field "field103" on type "BuyersBuyerTransactions"." at bounding box center [436, 33] width 470 height 13
click at [173, 22] on icon "scrollable content" at bounding box center [171, 22] width 8 height 8
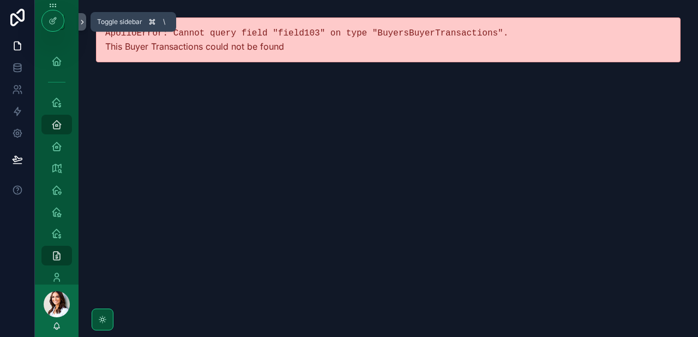
click at [79, 22] on icon "scrollable content" at bounding box center [83, 22] width 8 height 8
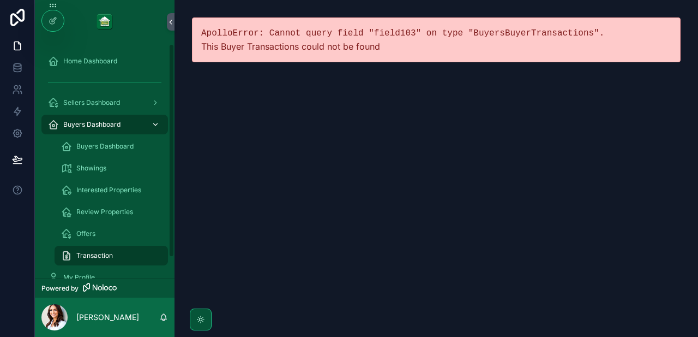
click at [95, 127] on span "Buyers Dashboard" at bounding box center [91, 124] width 57 height 9
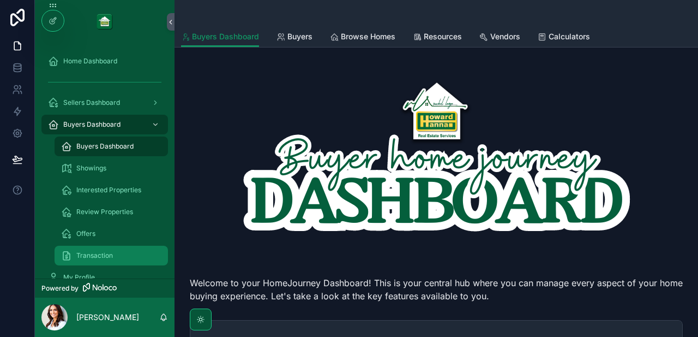
drag, startPoint x: 99, startPoint y: 255, endPoint x: 242, endPoint y: 225, distance: 146.0
click at [99, 255] on span "Transaction" at bounding box center [94, 255] width 37 height 9
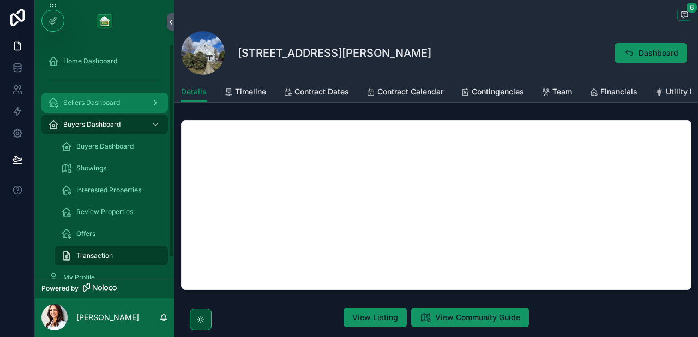
click at [99, 106] on span "Sellers Dashboard" at bounding box center [91, 102] width 57 height 9
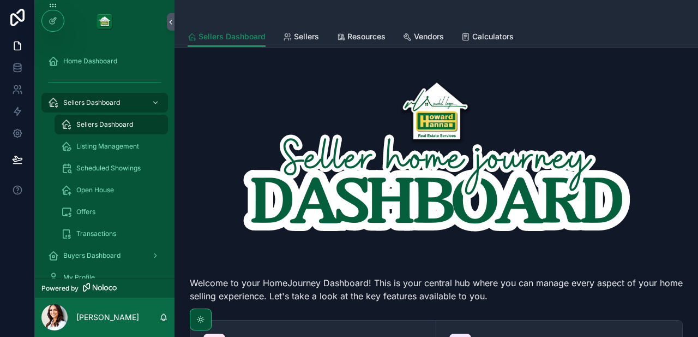
click at [105, 118] on div "Sellers Dashboard" at bounding box center [111, 124] width 100 height 17
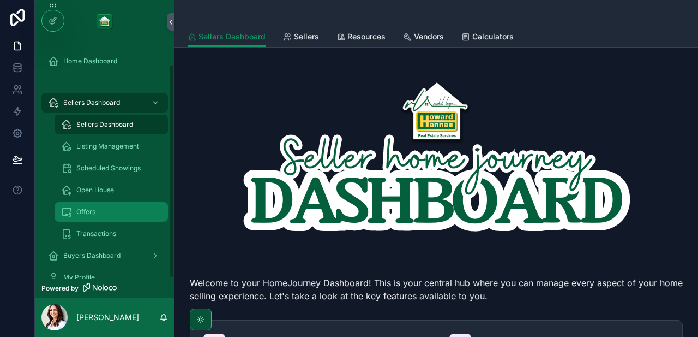
scroll to position [23, 0]
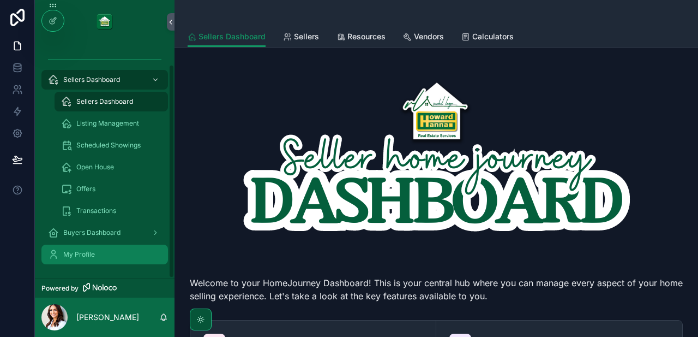
click at [109, 257] on div "My Profile" at bounding box center [104, 254] width 113 height 17
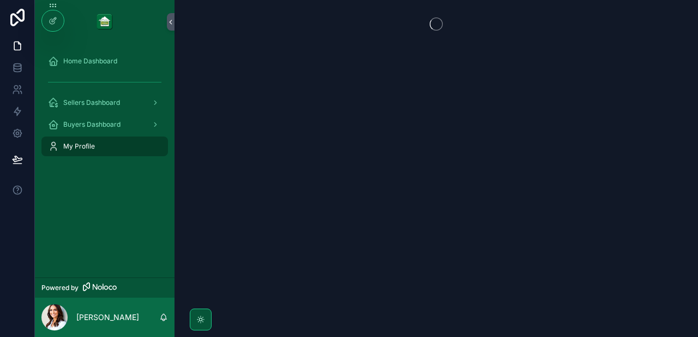
click at [105, 234] on div "Home Dashboard Sellers Dashboard Buyers Dashboard My Profile" at bounding box center [105, 161] width 140 height 234
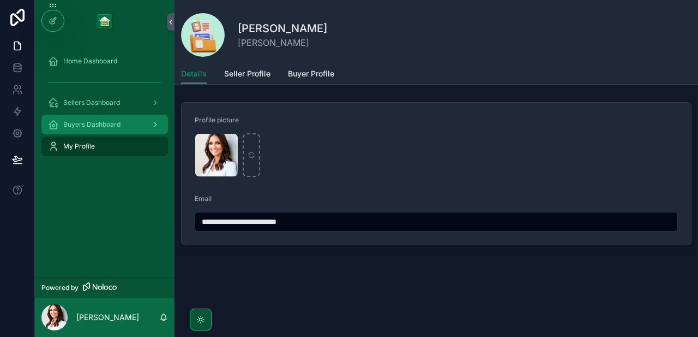
click at [98, 122] on span "Buyers Dashboard" at bounding box center [91, 124] width 57 height 9
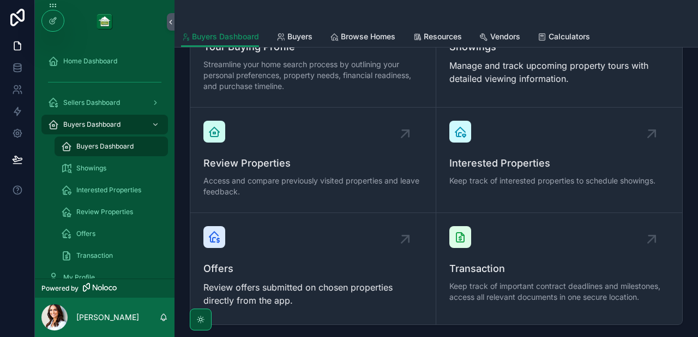
scroll to position [390, 0]
click at [594, 231] on icon "scrollable content" at bounding box center [660, 228] width 17 height 17
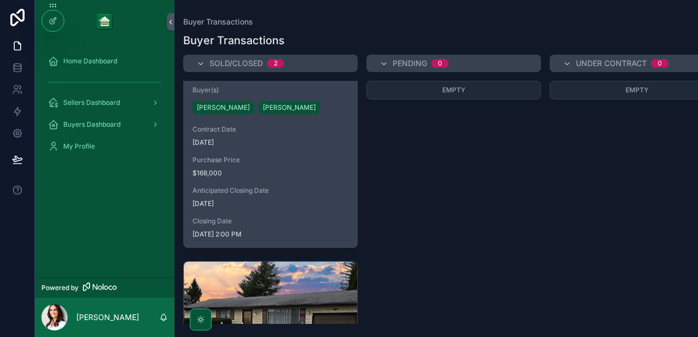
scroll to position [401, 0]
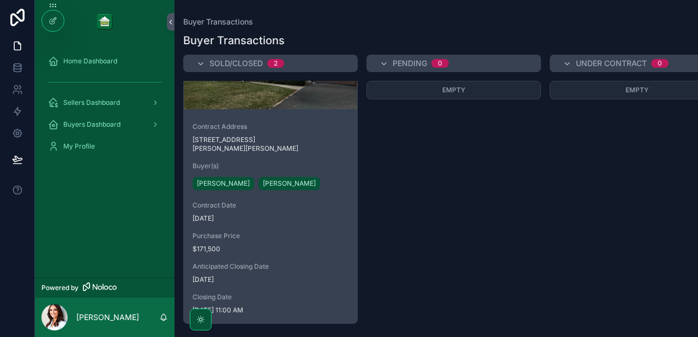
click at [345, 136] on span "[STREET_ADDRESS][PERSON_NAME][PERSON_NAME]" at bounding box center [271, 143] width 156 height 17
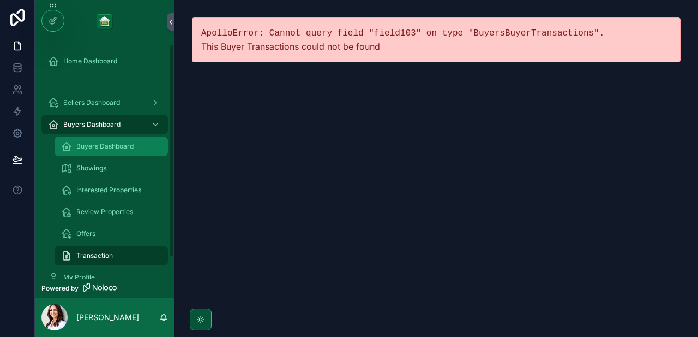
click at [109, 144] on span "Buyers Dashboard" at bounding box center [104, 146] width 57 height 9
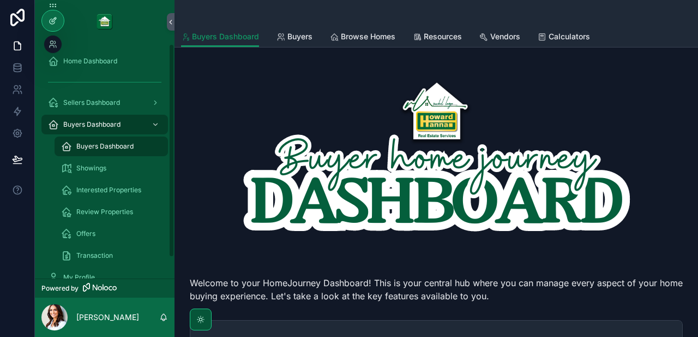
click at [55, 21] on icon at bounding box center [53, 20] width 9 height 9
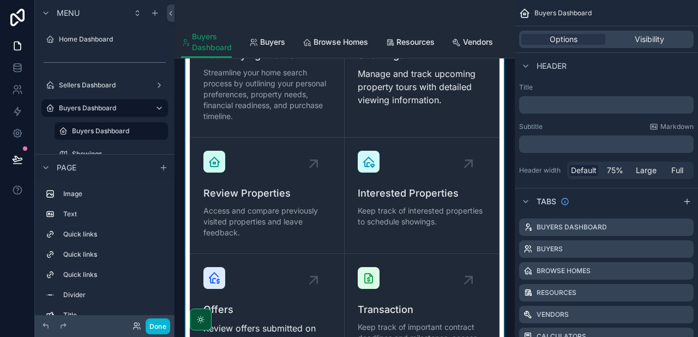
scroll to position [844, 0]
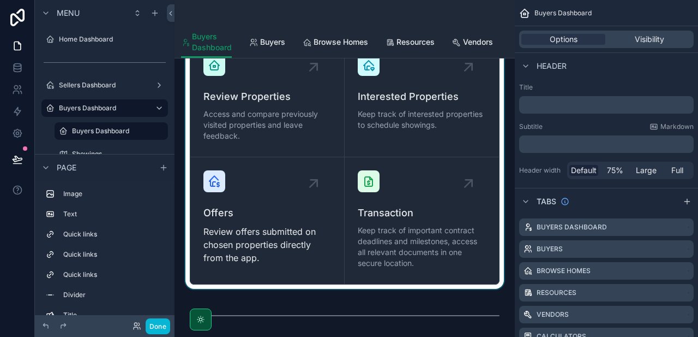
click at [470, 186] on div "scrollable content" at bounding box center [344, 93] width 323 height 391
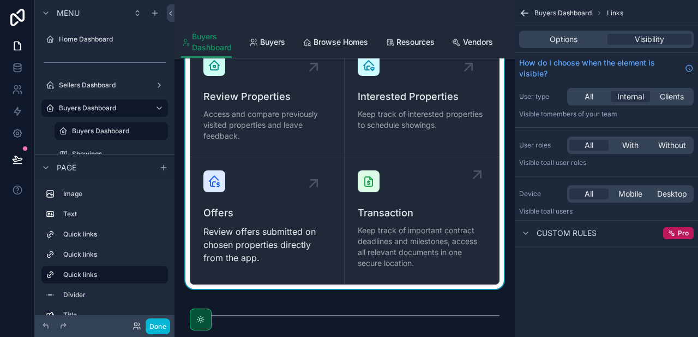
click at [477, 174] on icon "scrollable content" at bounding box center [477, 174] width 7 height 7
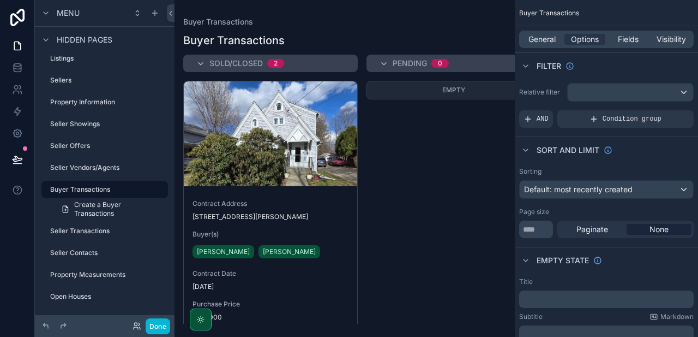
click at [370, 222] on div "scrollable content" at bounding box center [345, 168] width 340 height 337
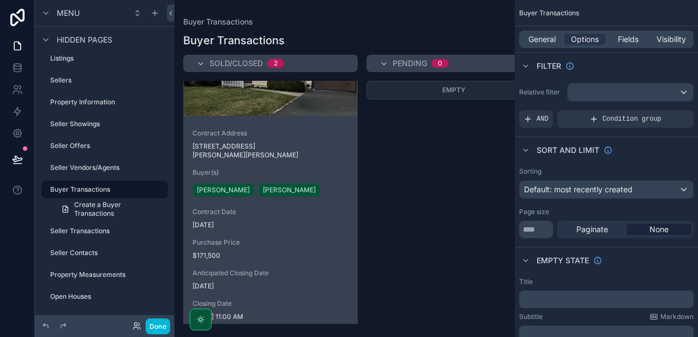
scroll to position [401, 0]
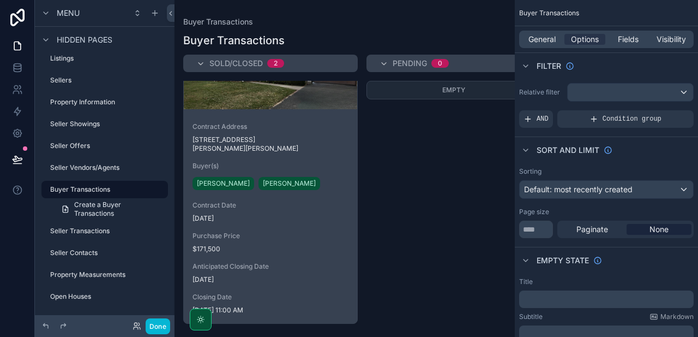
click at [326, 231] on span "Purchase Price" at bounding box center [271, 235] width 156 height 9
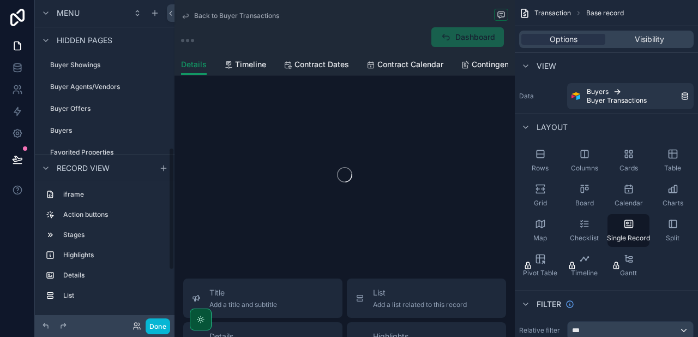
scroll to position [389, 0]
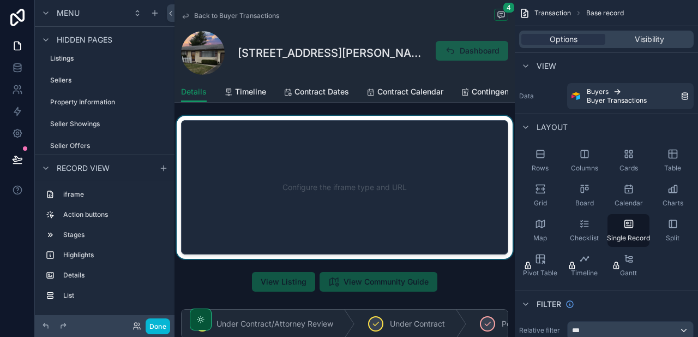
click at [395, 181] on div "scrollable content" at bounding box center [345, 187] width 340 height 143
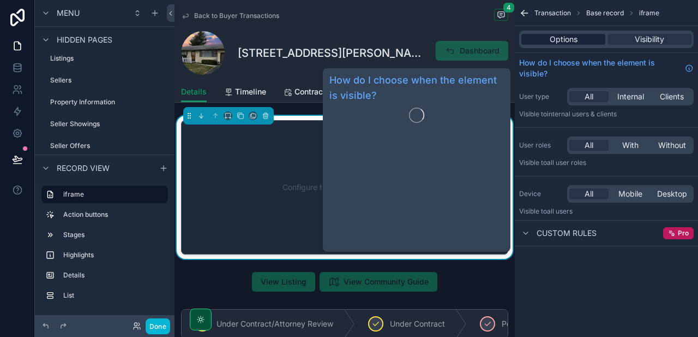
click at [572, 39] on span "Options" at bounding box center [564, 39] width 28 height 11
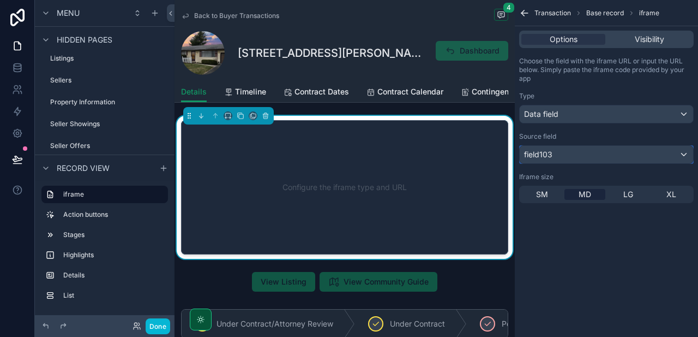
click at [594, 157] on div "field103" at bounding box center [607, 154] width 174 height 17
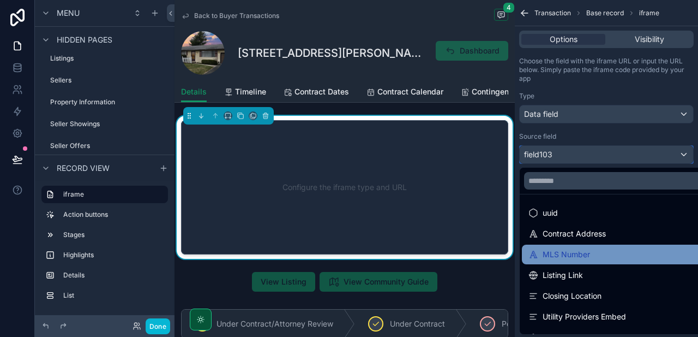
scroll to position [160, 0]
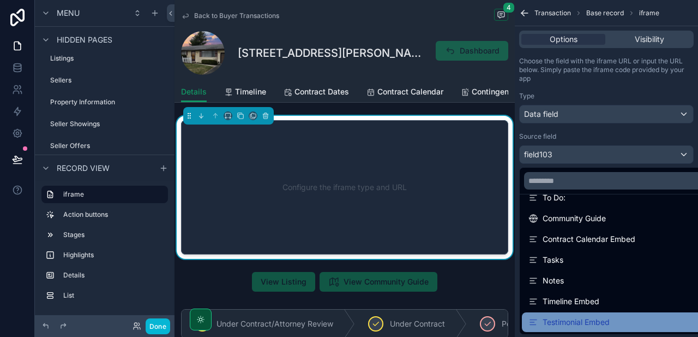
click at [594, 322] on div "Testimonial Embed" at bounding box center [569, 321] width 81 height 13
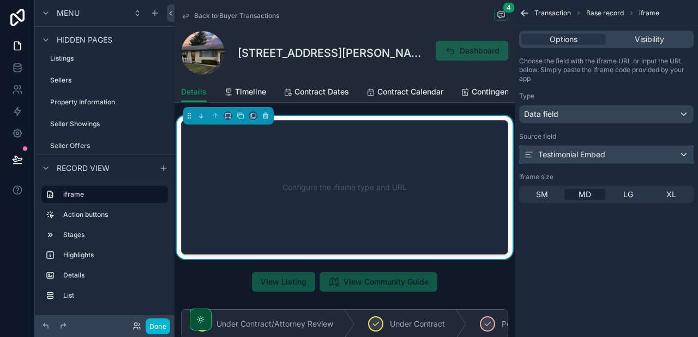
click at [583, 154] on div "Testimonial Embed" at bounding box center [564, 154] width 81 height 11
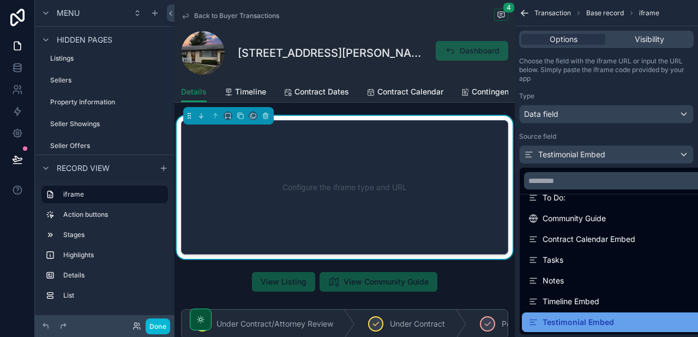
click at [560, 324] on div "Testimonial Embed" at bounding box center [572, 321] width 86 height 13
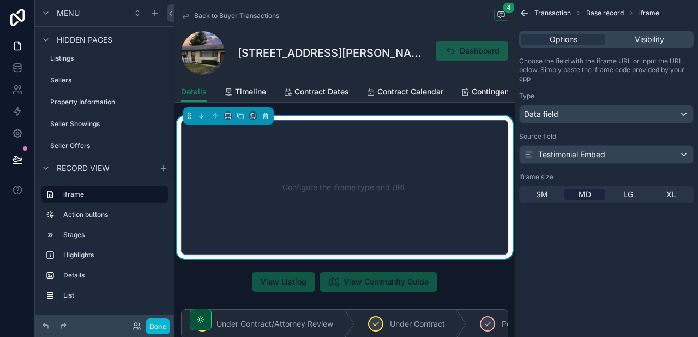
click at [421, 204] on div "Configure the iframe type and URL" at bounding box center [344, 187] width 291 height 98
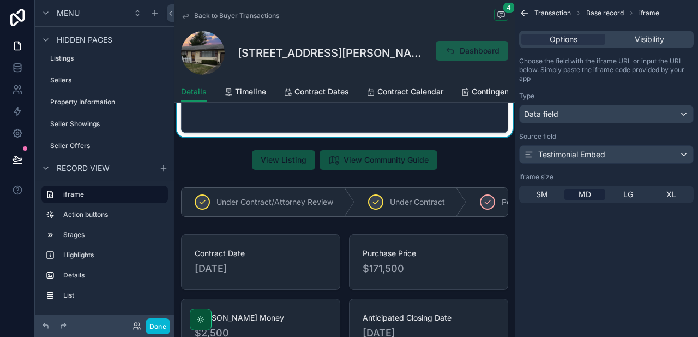
scroll to position [0, 0]
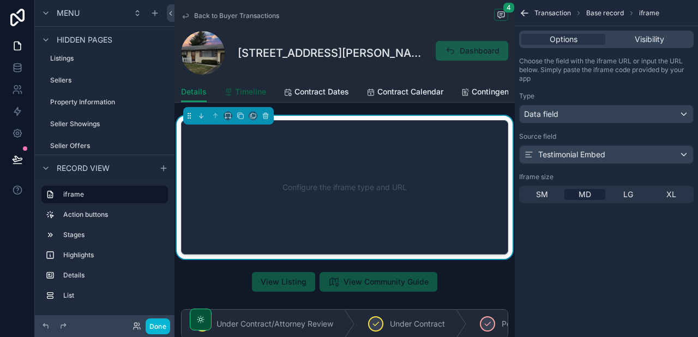
click at [248, 91] on span "Timeline" at bounding box center [250, 91] width 31 height 11
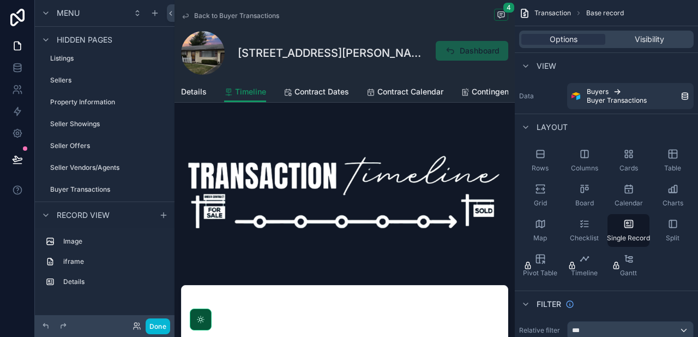
click at [235, 16] on span "Back to Buyer Transactions" at bounding box center [236, 15] width 85 height 9
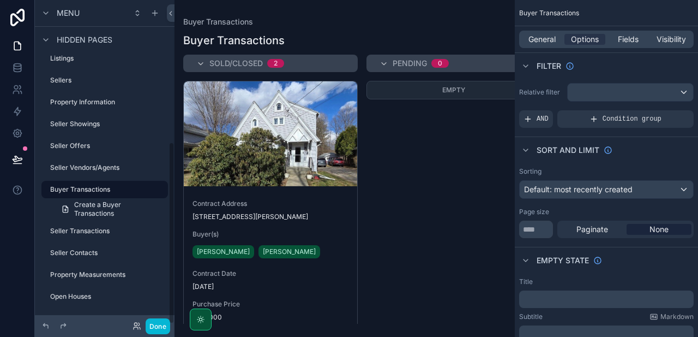
scroll to position [252, 0]
click at [391, 226] on div "scrollable content" at bounding box center [345, 168] width 340 height 337
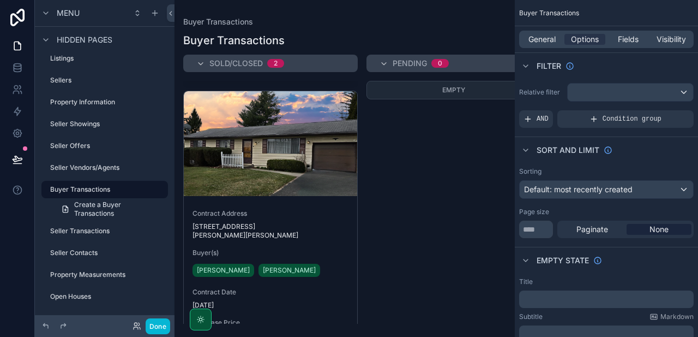
scroll to position [401, 0]
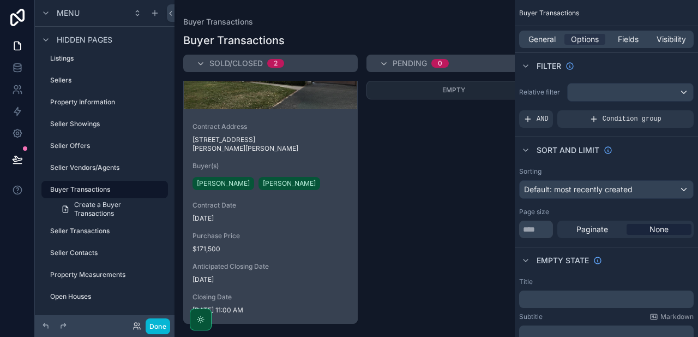
click at [336, 231] on span "Purchase Price" at bounding box center [271, 235] width 156 height 9
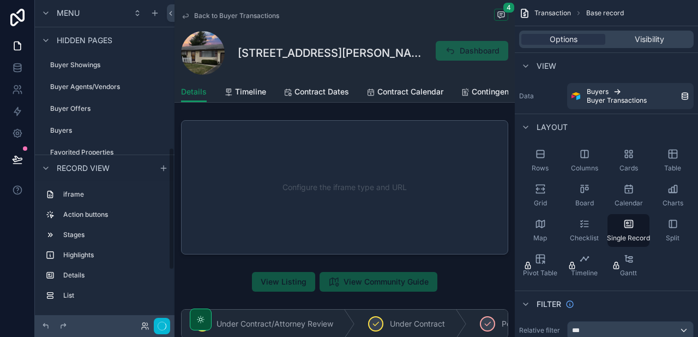
scroll to position [389, 0]
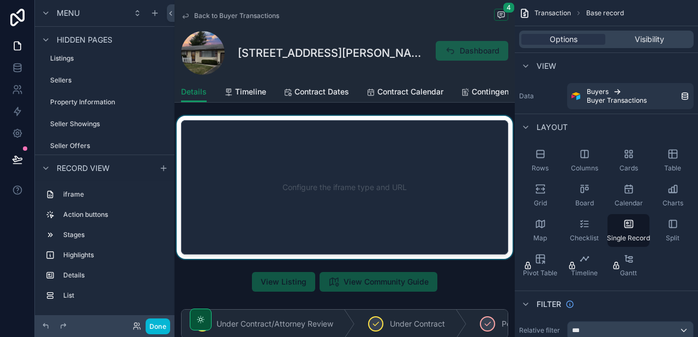
click at [402, 188] on div "scrollable content" at bounding box center [345, 187] width 340 height 143
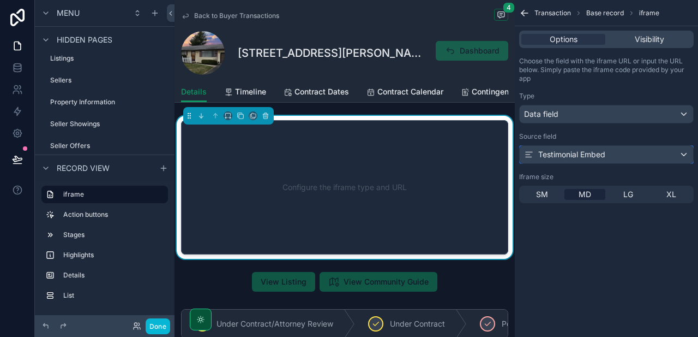
click at [585, 157] on div "Testimonial Embed" at bounding box center [564, 154] width 81 height 11
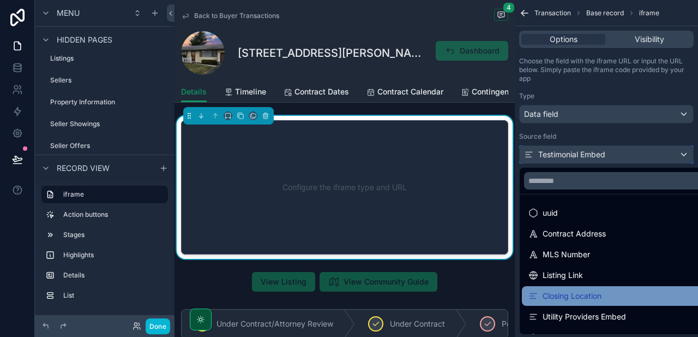
scroll to position [160, 0]
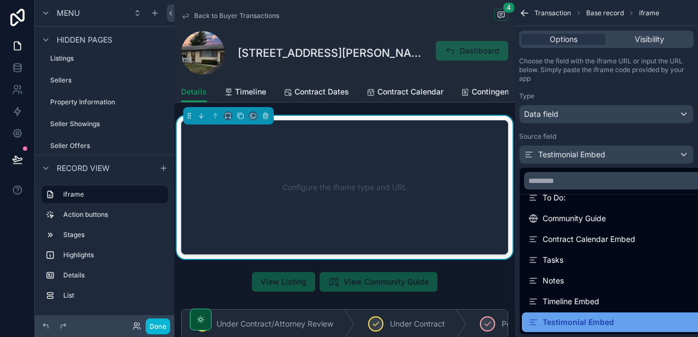
click at [584, 320] on div "Testimonial Embed" at bounding box center [572, 321] width 86 height 13
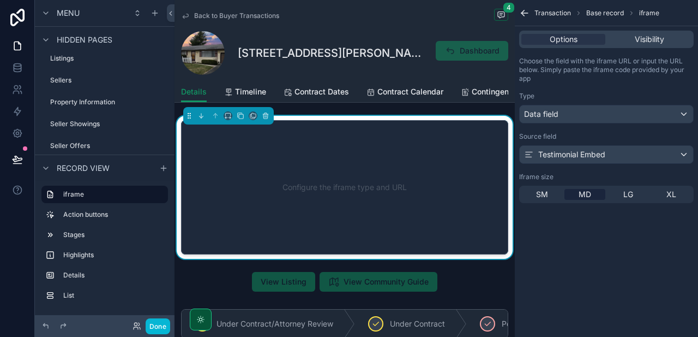
click at [244, 17] on span "Back to Buyer Transactions" at bounding box center [236, 15] width 85 height 9
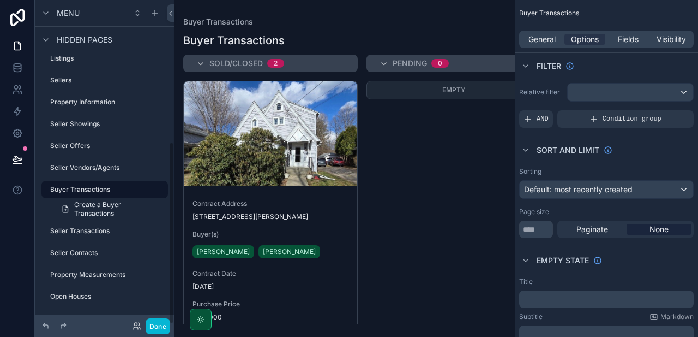
scroll to position [252, 0]
click at [282, 160] on div "scrollable content" at bounding box center [345, 168] width 340 height 337
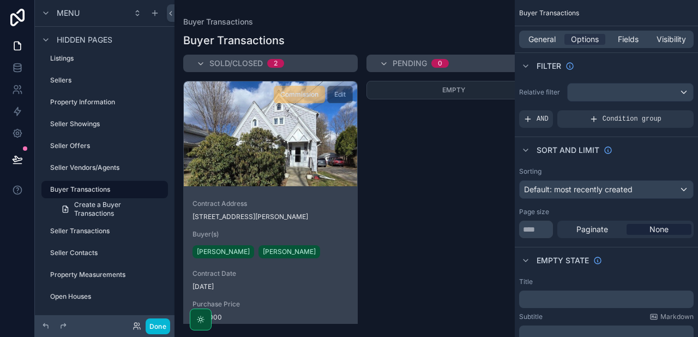
click at [305, 154] on div "scrollable content" at bounding box center [271, 133] width 174 height 105
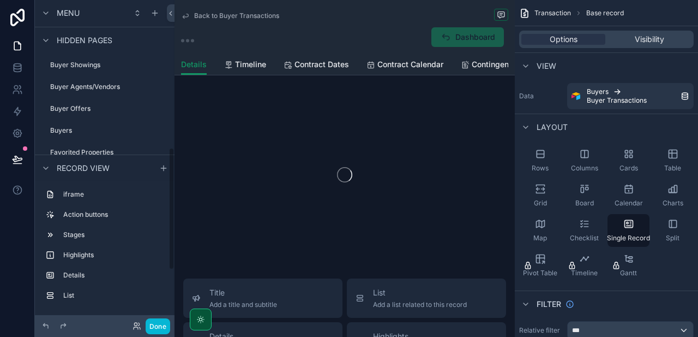
scroll to position [389, 0]
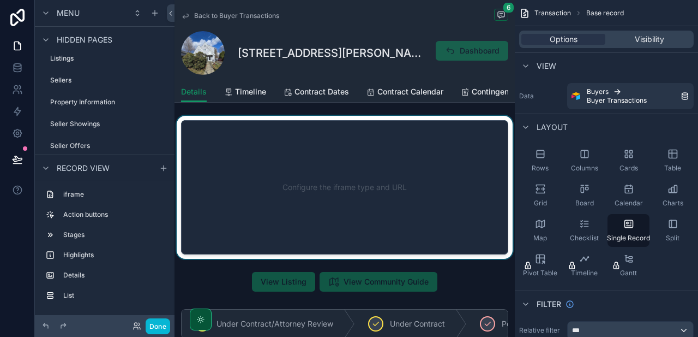
click at [274, 170] on div "scrollable content" at bounding box center [345, 187] width 340 height 143
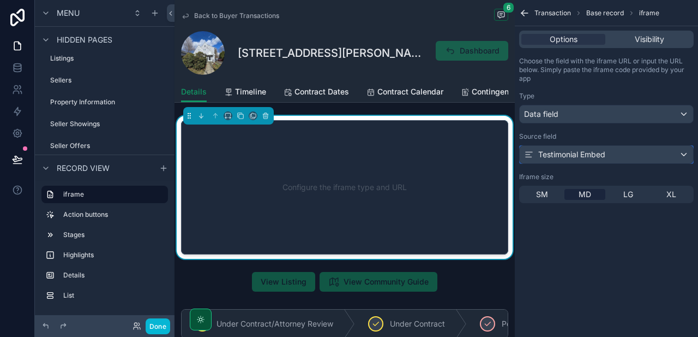
click at [566, 148] on div "Testimonial Embed" at bounding box center [607, 154] width 174 height 17
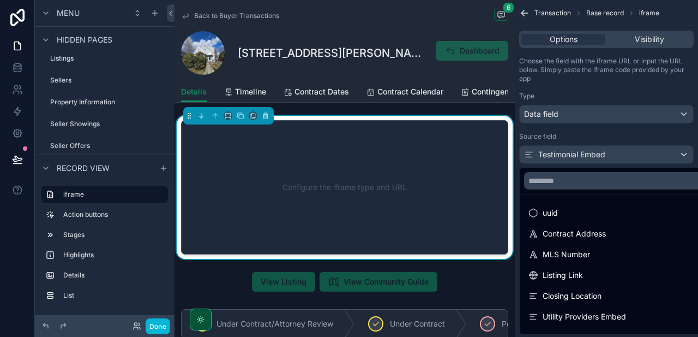
click at [566, 153] on div "scrollable content" at bounding box center [349, 168] width 698 height 337
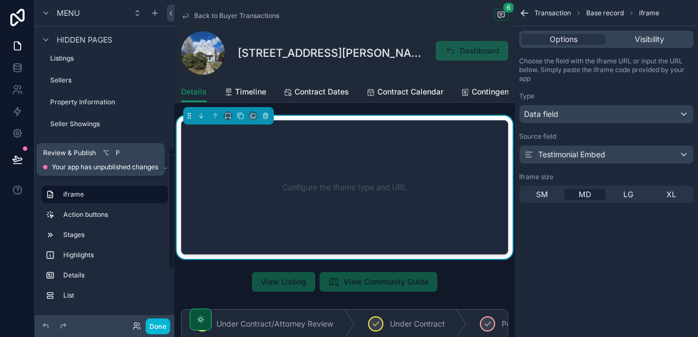
click at [16, 161] on icon at bounding box center [17, 159] width 11 height 11
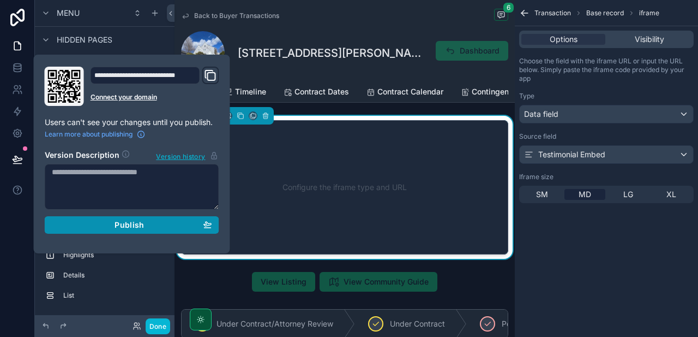
click at [130, 225] on span "Publish" at bounding box center [129, 225] width 29 height 10
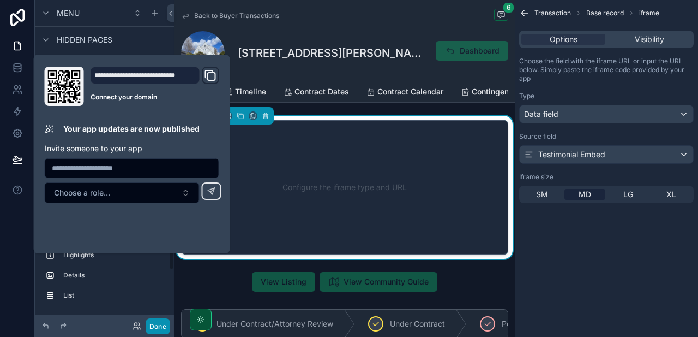
click at [162, 327] on button "Done" at bounding box center [158, 326] width 25 height 16
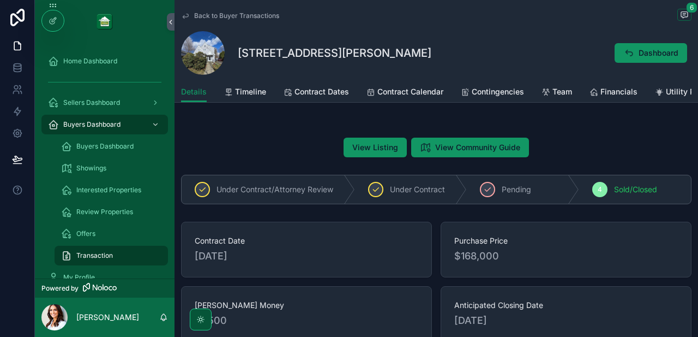
click at [219, 13] on span "Back to Buyer Transactions" at bounding box center [236, 15] width 85 height 9
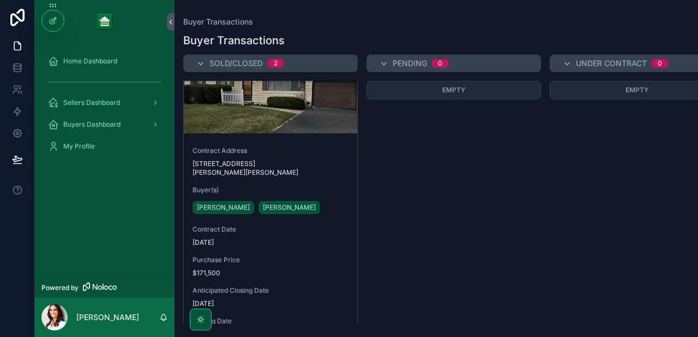
scroll to position [401, 0]
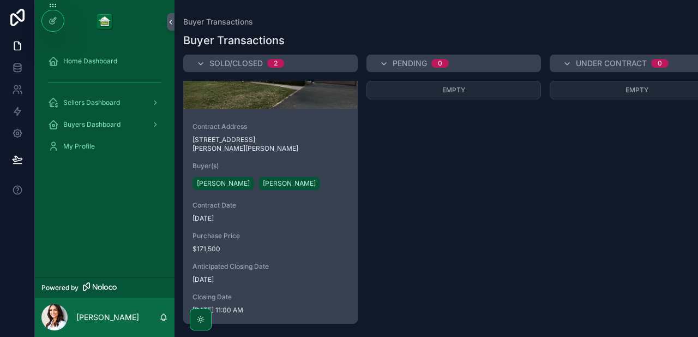
click at [331, 231] on span "Purchase Price" at bounding box center [271, 235] width 156 height 9
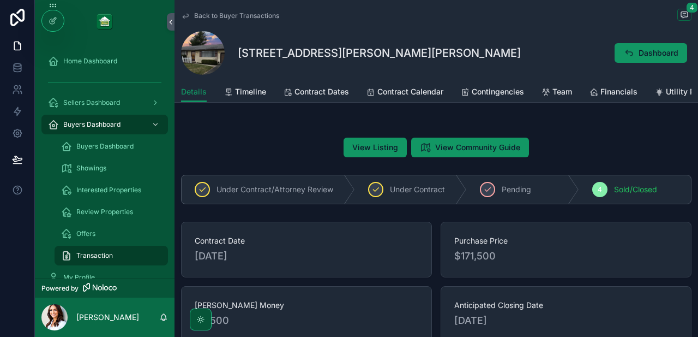
scroll to position [13, 0]
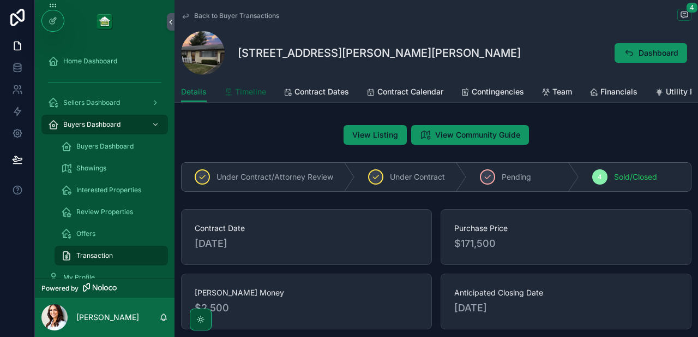
click at [248, 92] on span "Timeline" at bounding box center [250, 91] width 31 height 11
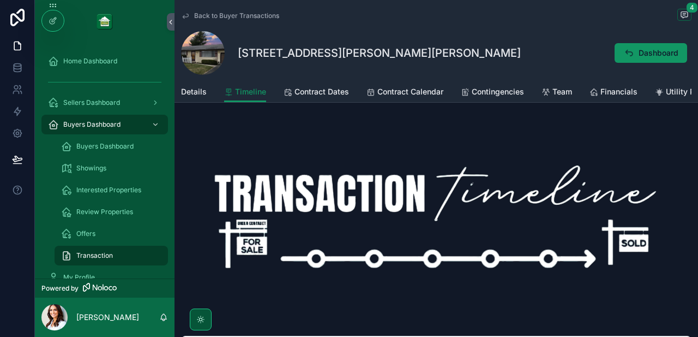
click at [186, 14] on icon "scrollable content" at bounding box center [185, 16] width 5 height 4
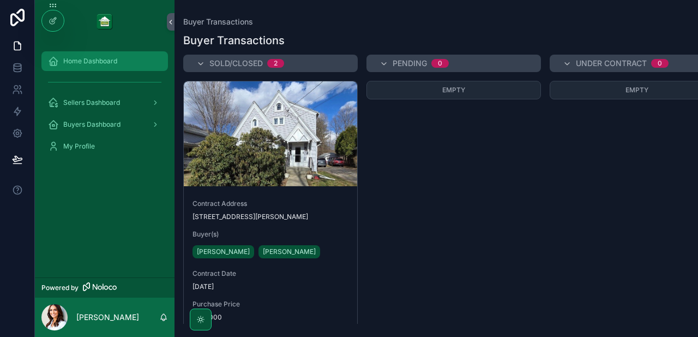
click at [95, 61] on span "Home Dashboard" at bounding box center [90, 61] width 54 height 9
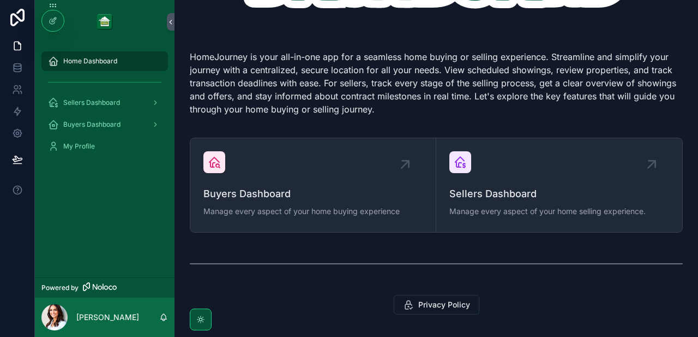
scroll to position [208, 0]
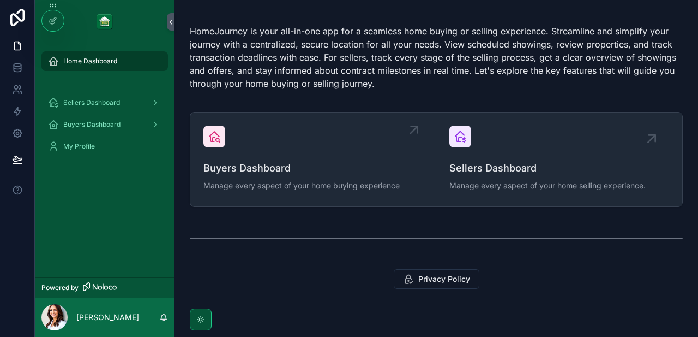
click at [410, 133] on icon "scrollable content" at bounding box center [413, 129] width 7 height 7
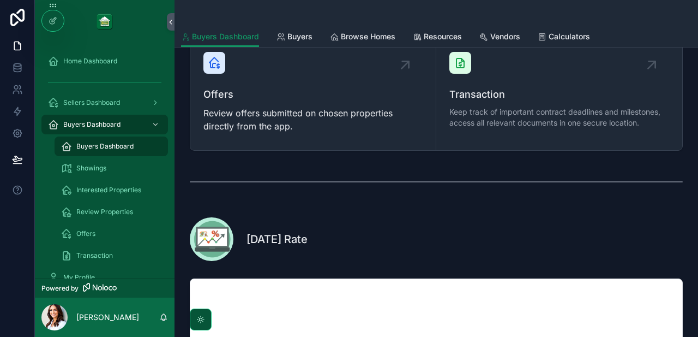
scroll to position [487, 0]
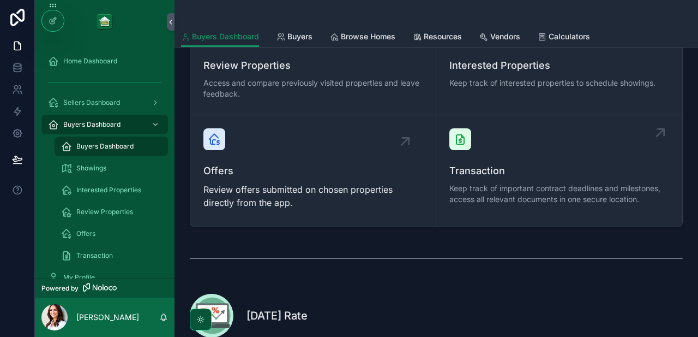
click at [594, 153] on div "Transaction Keep track of important contract deadlines and milestones, access a…" at bounding box center [560, 167] width 220 height 79
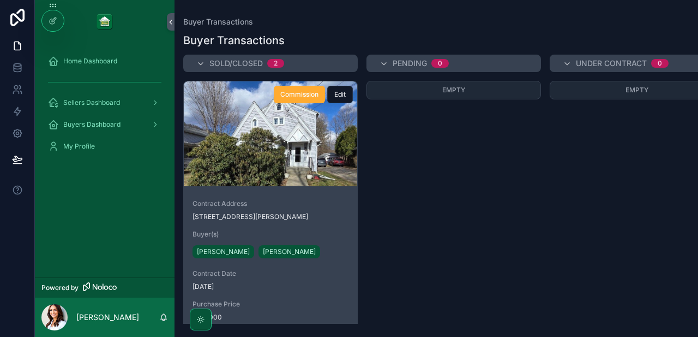
click at [286, 143] on div "scrollable content" at bounding box center [271, 133] width 174 height 105
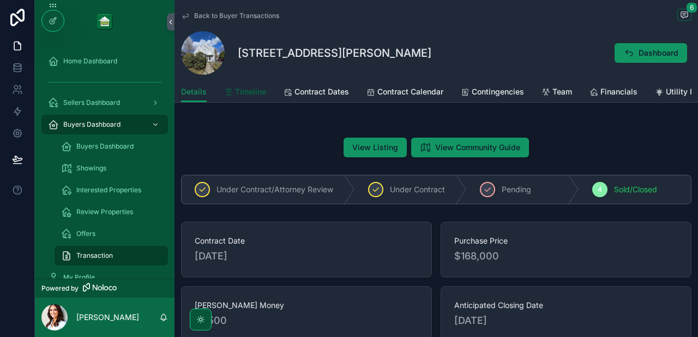
click at [240, 93] on span "Timeline" at bounding box center [250, 91] width 31 height 11
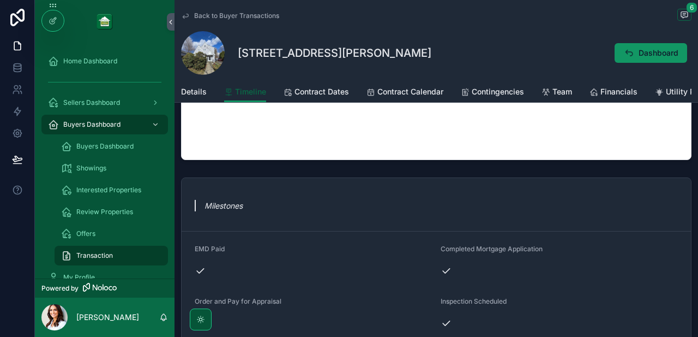
scroll to position [140, 0]
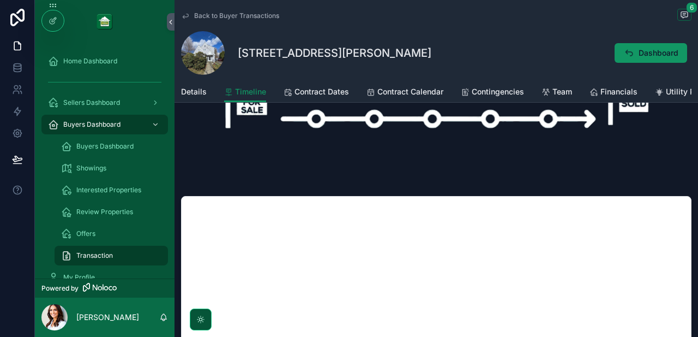
click at [237, 16] on span "Back to Buyer Transactions" at bounding box center [236, 15] width 85 height 9
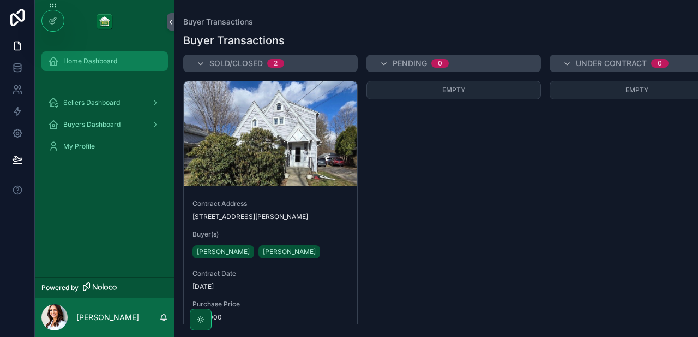
click at [87, 67] on div "Home Dashboard" at bounding box center [104, 60] width 113 height 17
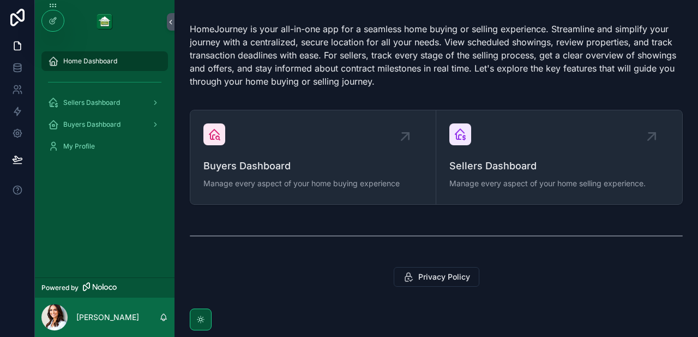
scroll to position [252, 0]
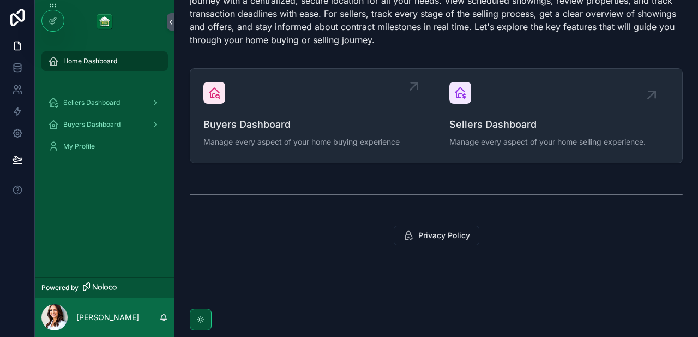
click at [408, 94] on icon "scrollable content" at bounding box center [413, 85] width 17 height 17
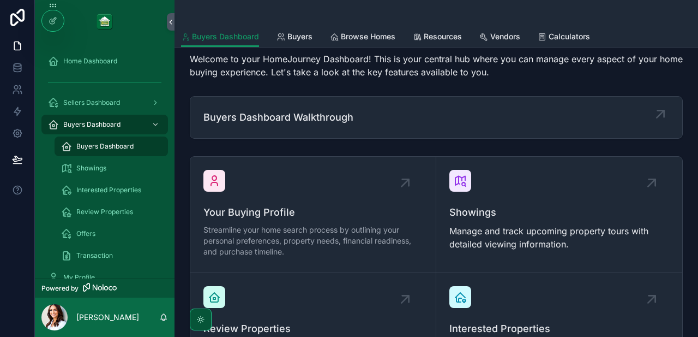
scroll to position [190, 0]
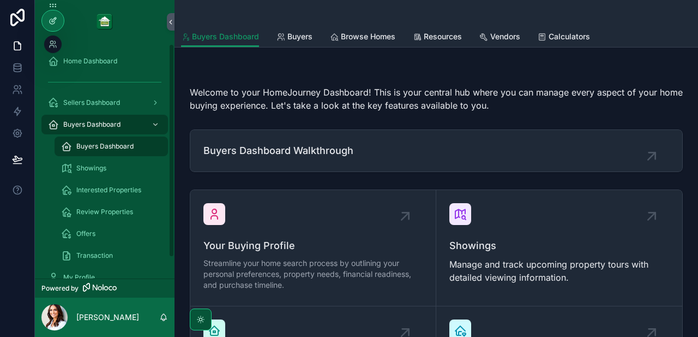
click at [53, 19] on icon at bounding box center [53, 20] width 9 height 9
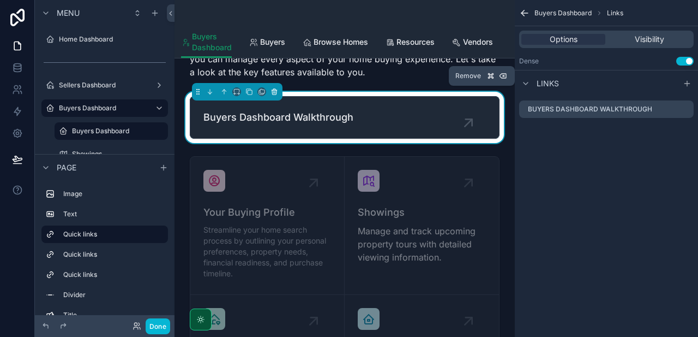
click at [276, 92] on icon "scrollable content" at bounding box center [275, 92] width 8 height 8
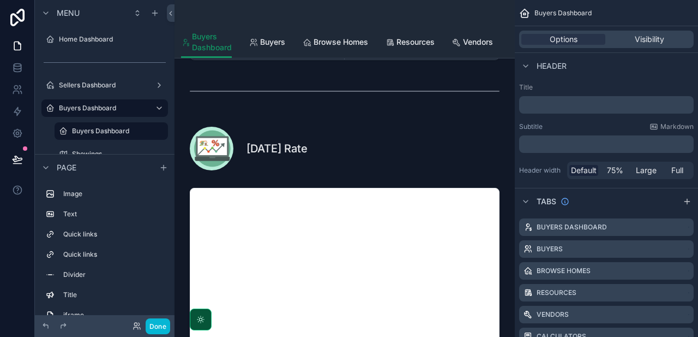
scroll to position [1009, 0]
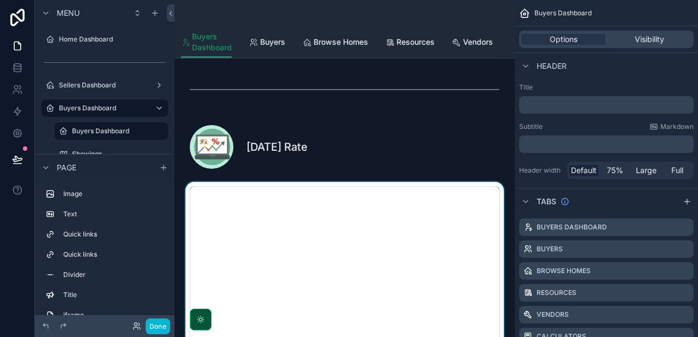
click at [403, 236] on div "scrollable content" at bounding box center [344, 313] width 323 height 262
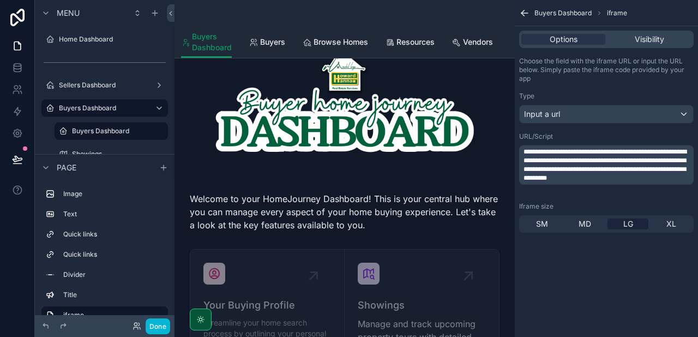
scroll to position [0, 0]
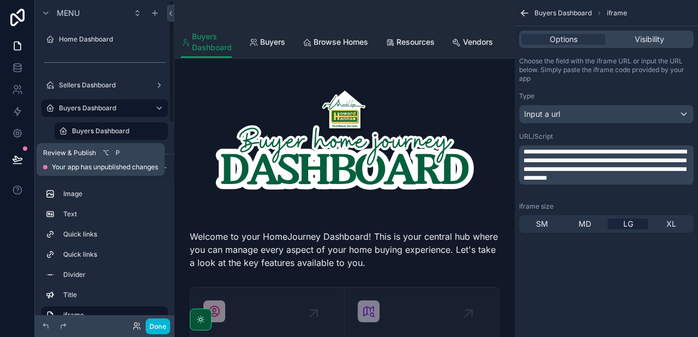
click at [19, 154] on icon at bounding box center [17, 159] width 11 height 11
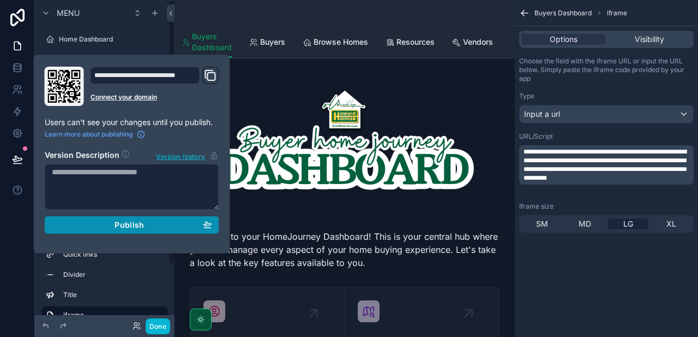
click at [154, 228] on div "Publish" at bounding box center [132, 225] width 160 height 10
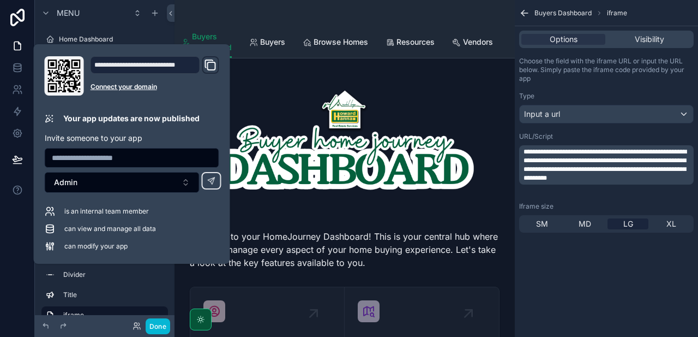
click at [249, 22] on div "scrollable content" at bounding box center [344, 13] width 327 height 26
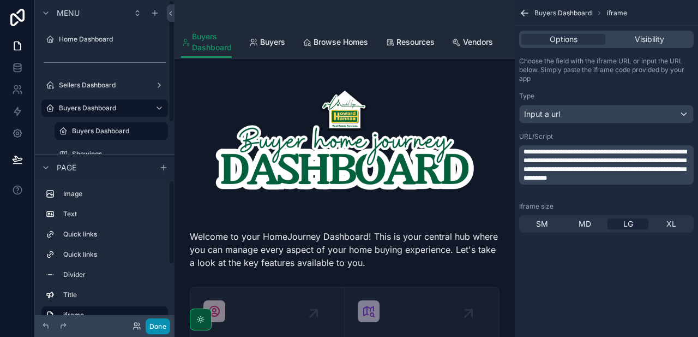
click at [150, 324] on button "Done" at bounding box center [158, 326] width 25 height 16
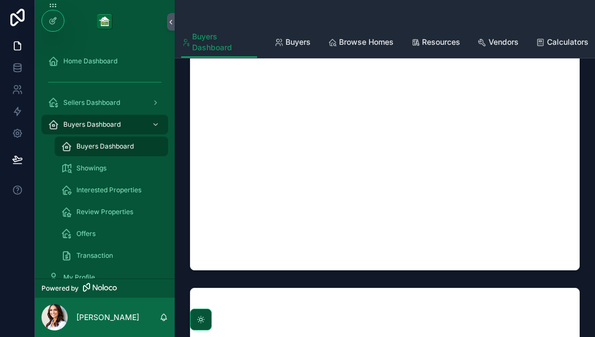
scroll to position [782, 0]
